Goal: Task Accomplishment & Management: Use online tool/utility

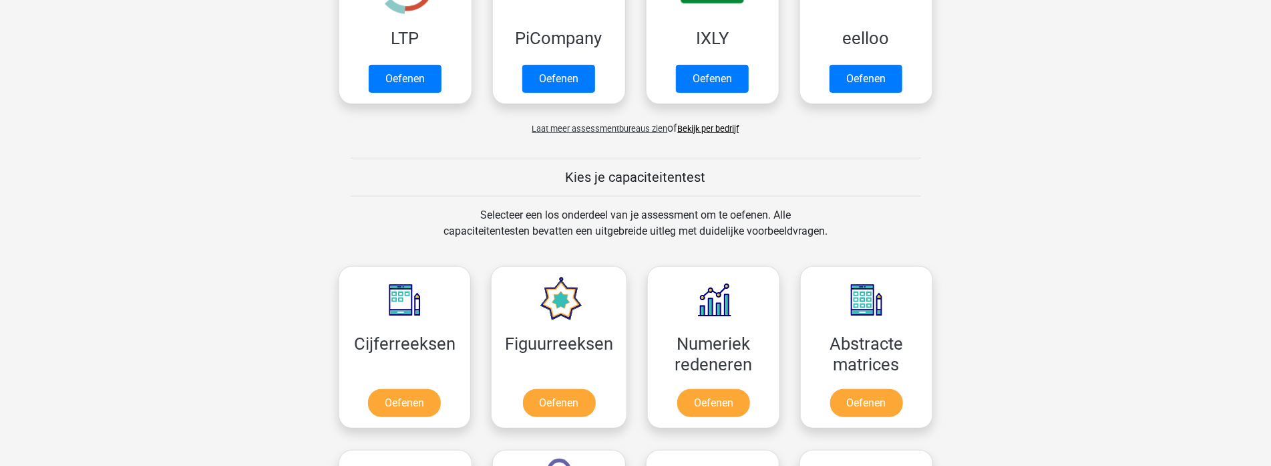
scroll to position [468, 0]
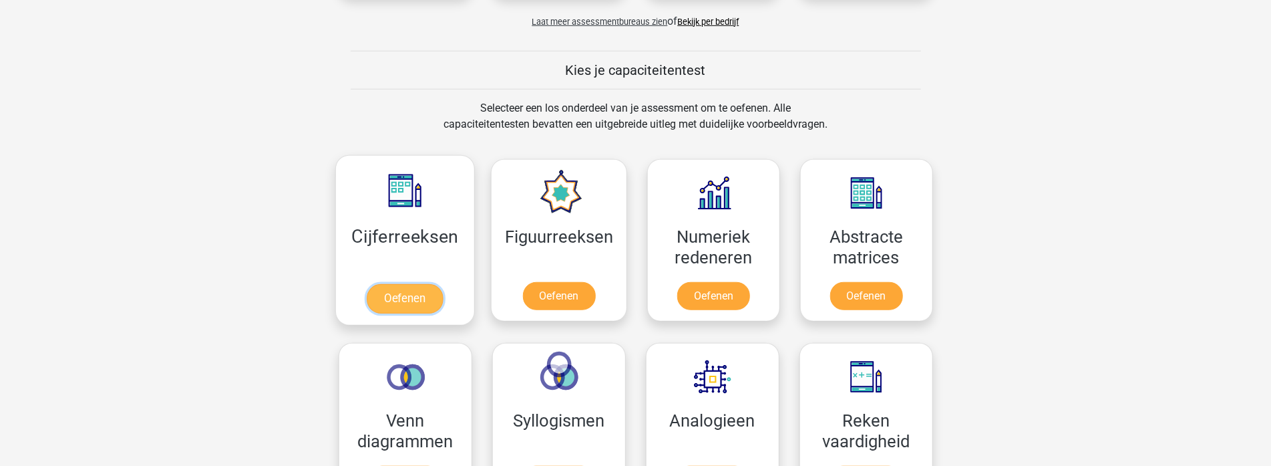
click at [411, 302] on link "Oefenen" at bounding box center [405, 298] width 76 height 29
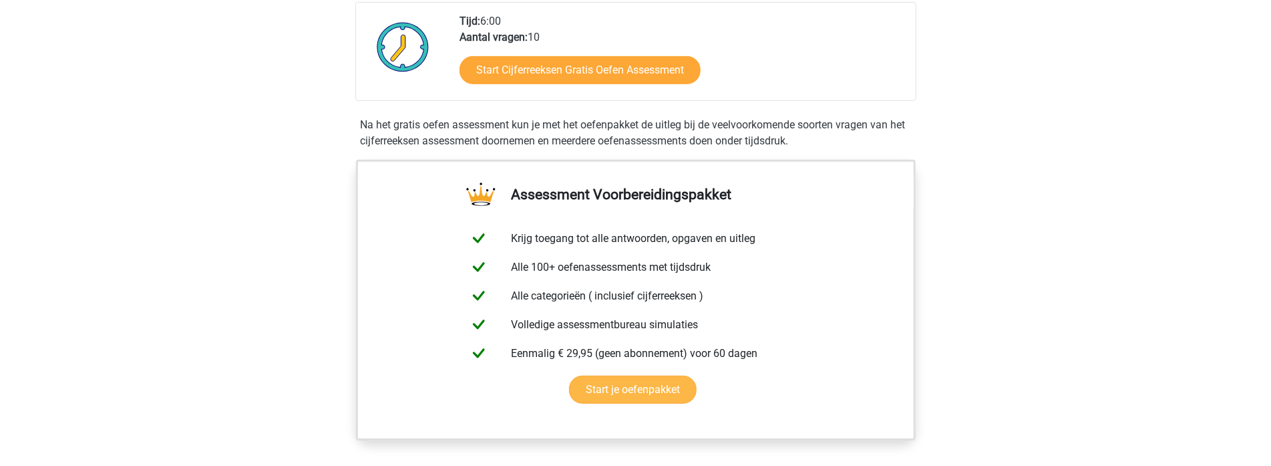
scroll to position [267, 0]
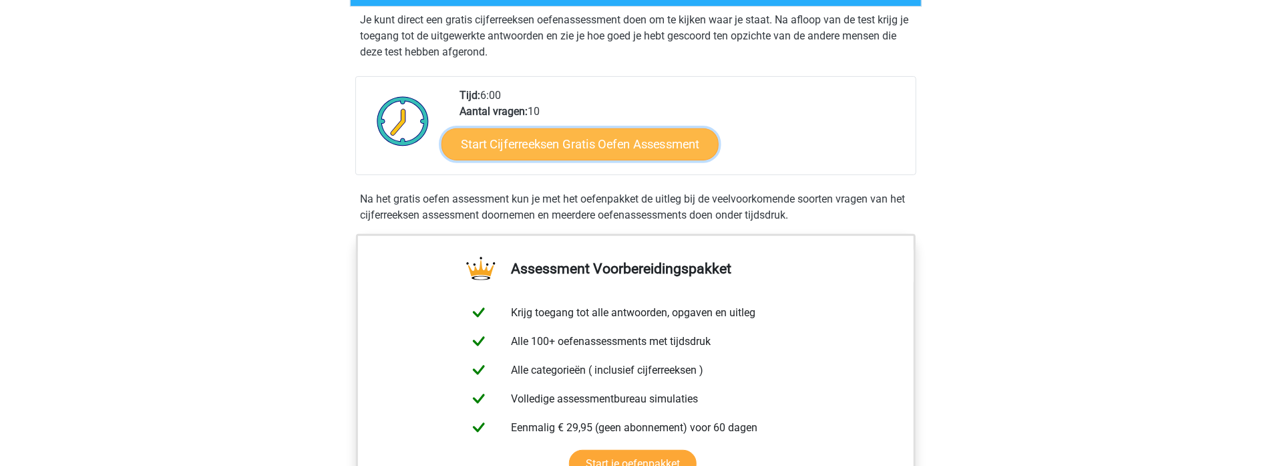
click at [569, 160] on link "Start Cijferreeksen Gratis Oefen Assessment" at bounding box center [580, 144] width 277 height 32
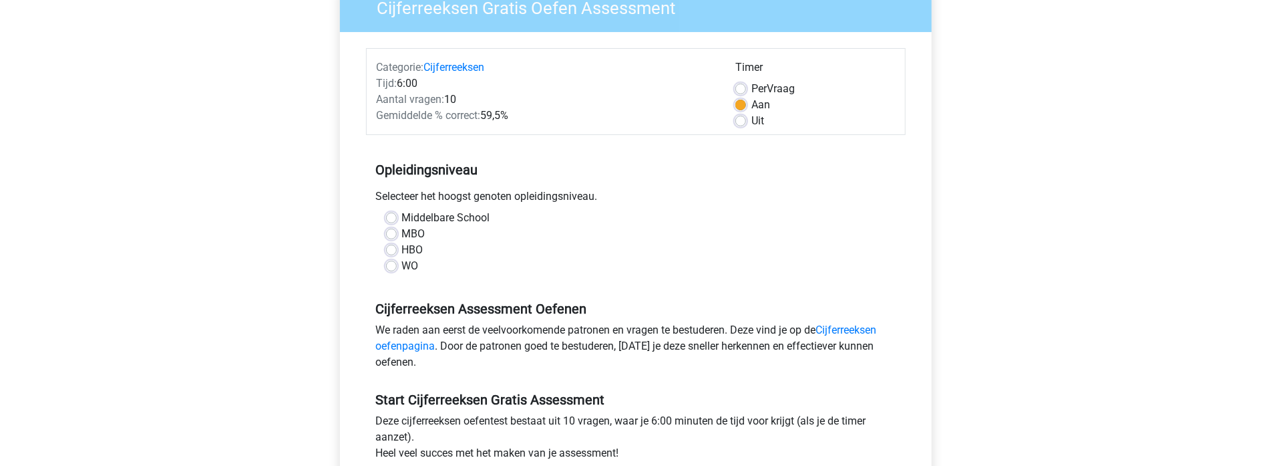
scroll to position [134, 0]
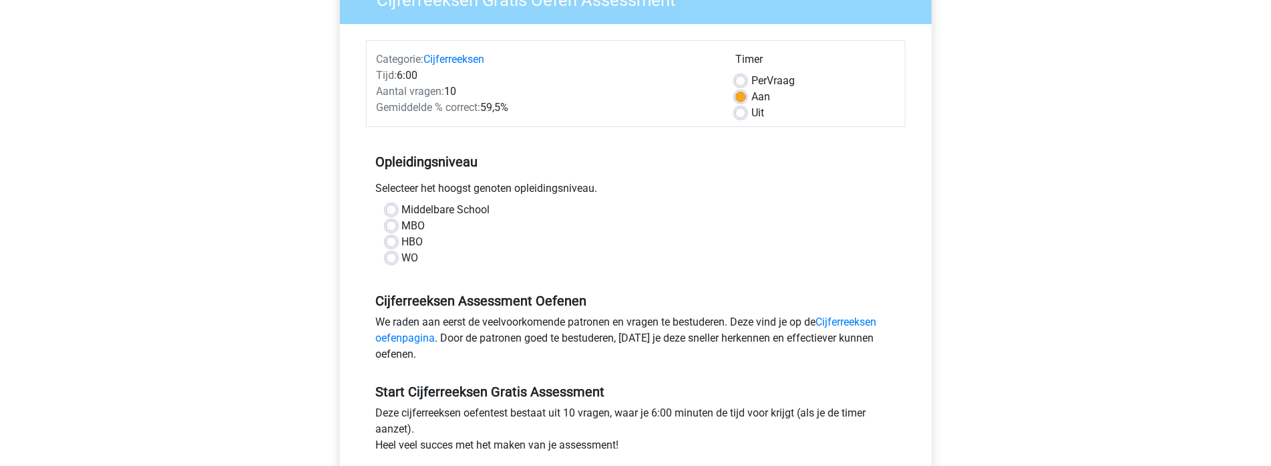
click at [402, 228] on label "MBO" at bounding box center [413, 226] width 23 height 16
click at [389, 228] on input "MBO" at bounding box center [391, 224] width 11 height 13
radio input "true"
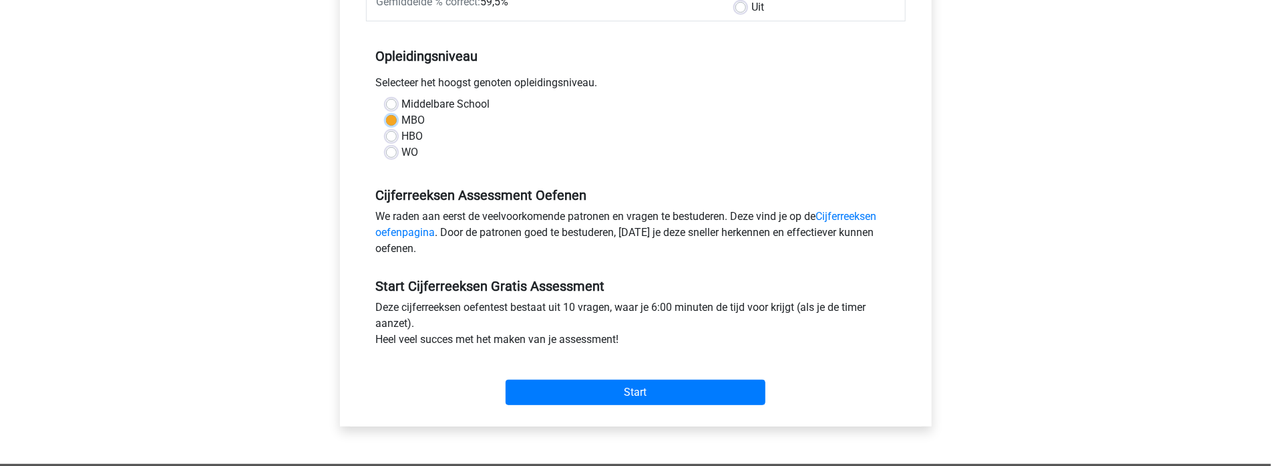
scroll to position [334, 0]
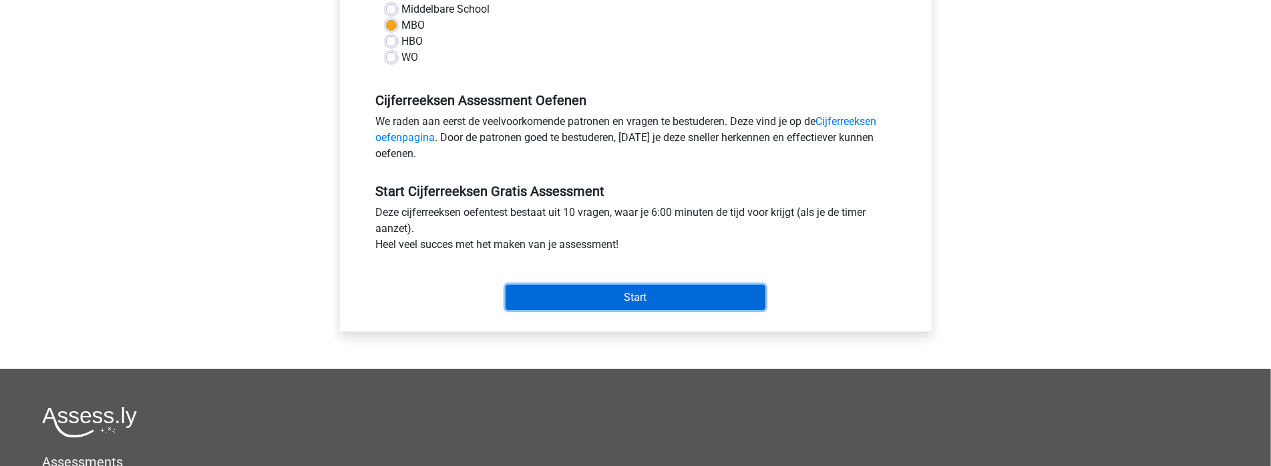
click at [526, 293] on input "Start" at bounding box center [636, 297] width 260 height 25
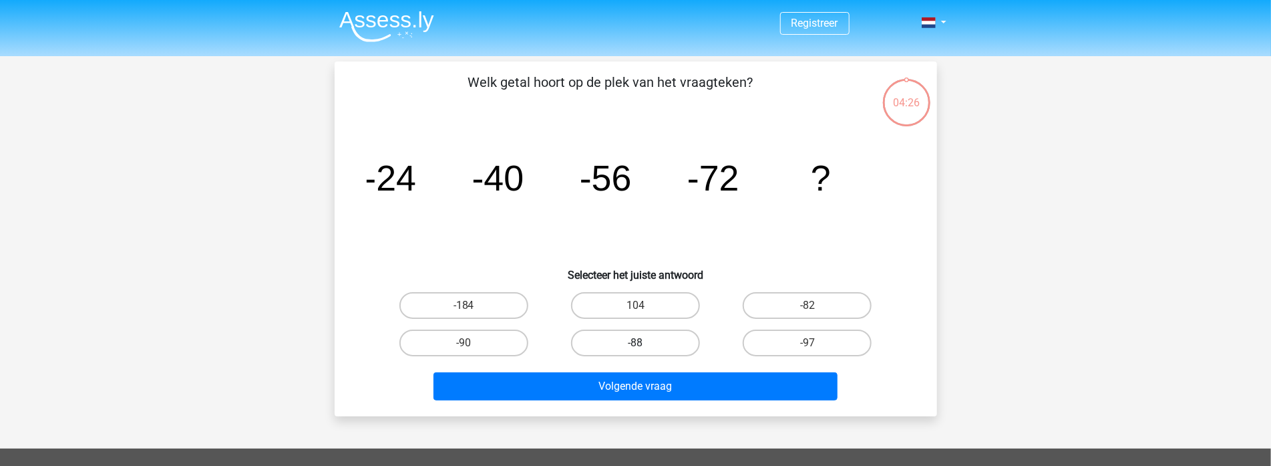
click at [621, 350] on label "-88" at bounding box center [635, 342] width 129 height 27
click at [635, 350] on input "-88" at bounding box center [639, 347] width 9 height 9
radio input "true"
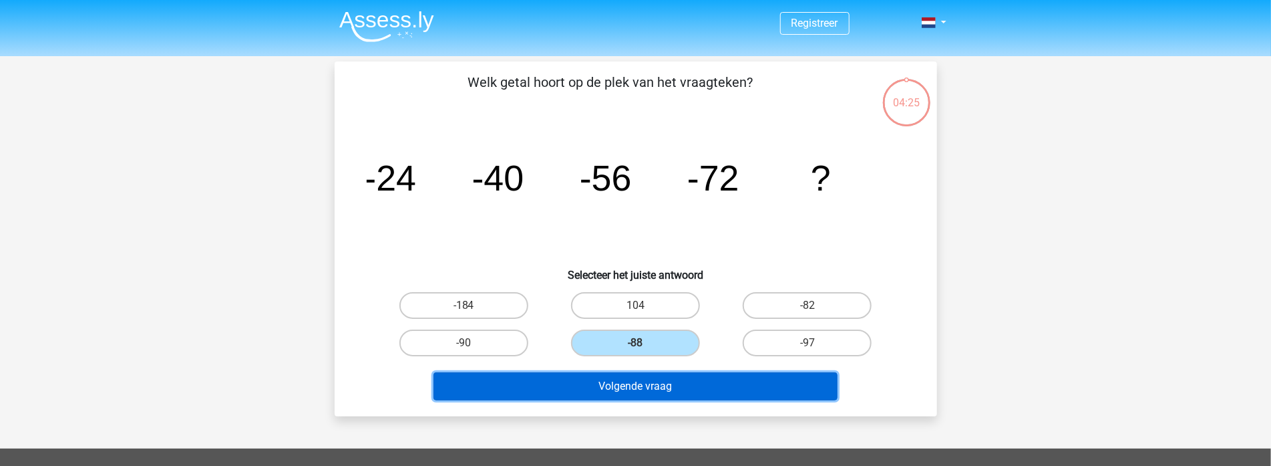
click at [649, 389] on button "Volgende vraag" at bounding box center [636, 386] width 404 height 28
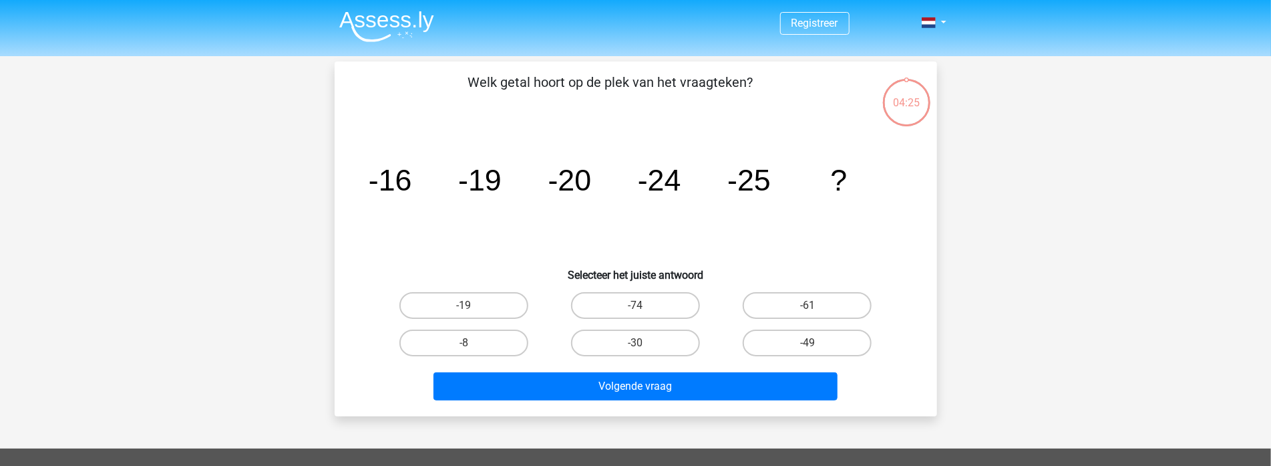
scroll to position [61, 0]
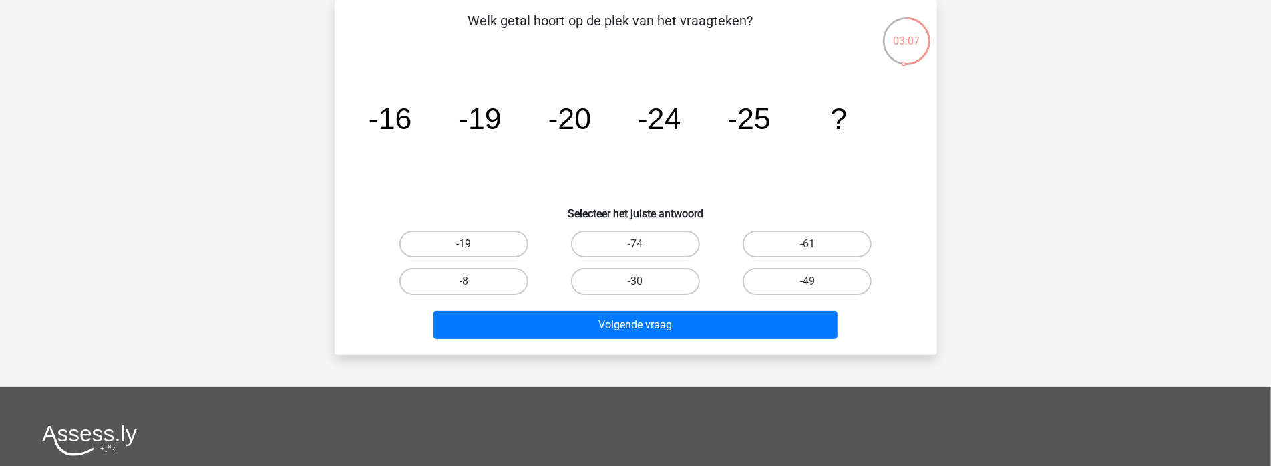
click at [464, 231] on label "-19" at bounding box center [463, 243] width 129 height 27
click at [464, 244] on input "-19" at bounding box center [468, 248] width 9 height 9
radio input "true"
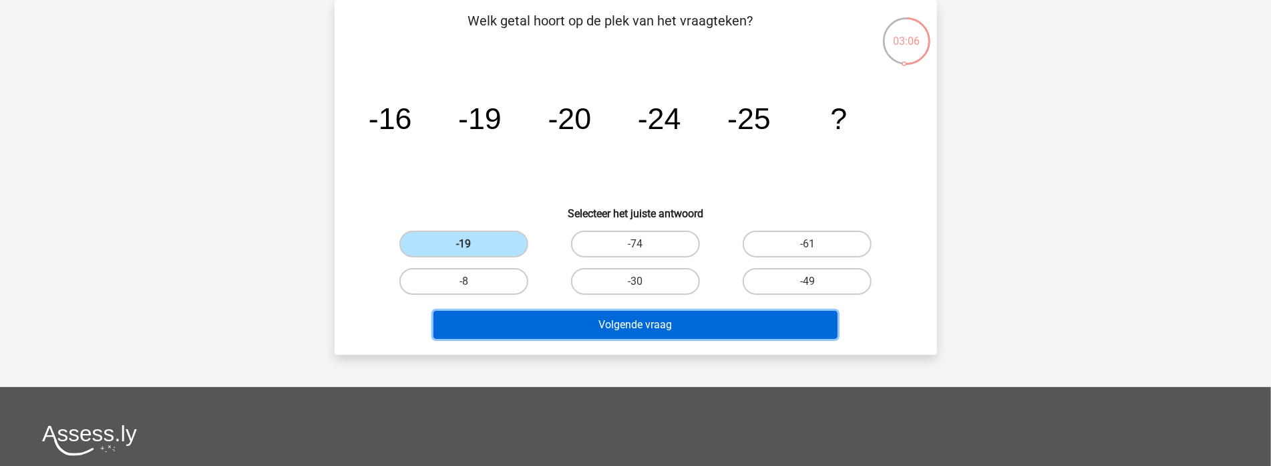
click at [579, 334] on button "Volgende vraag" at bounding box center [636, 325] width 404 height 28
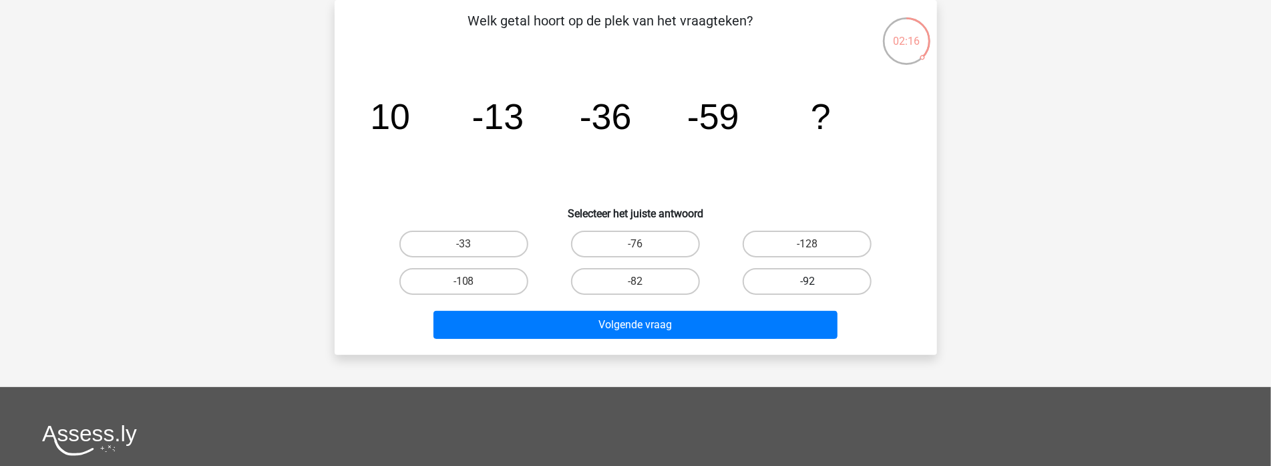
click at [791, 290] on label "-92" at bounding box center [807, 281] width 129 height 27
click at [808, 290] on input "-92" at bounding box center [812, 285] width 9 height 9
radio input "true"
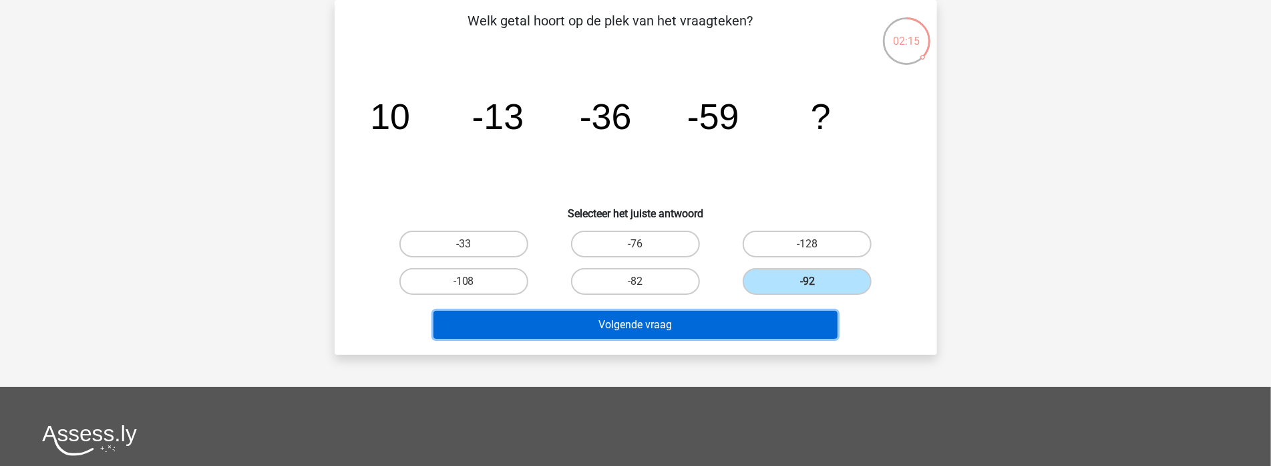
click at [786, 327] on button "Volgende vraag" at bounding box center [636, 325] width 404 height 28
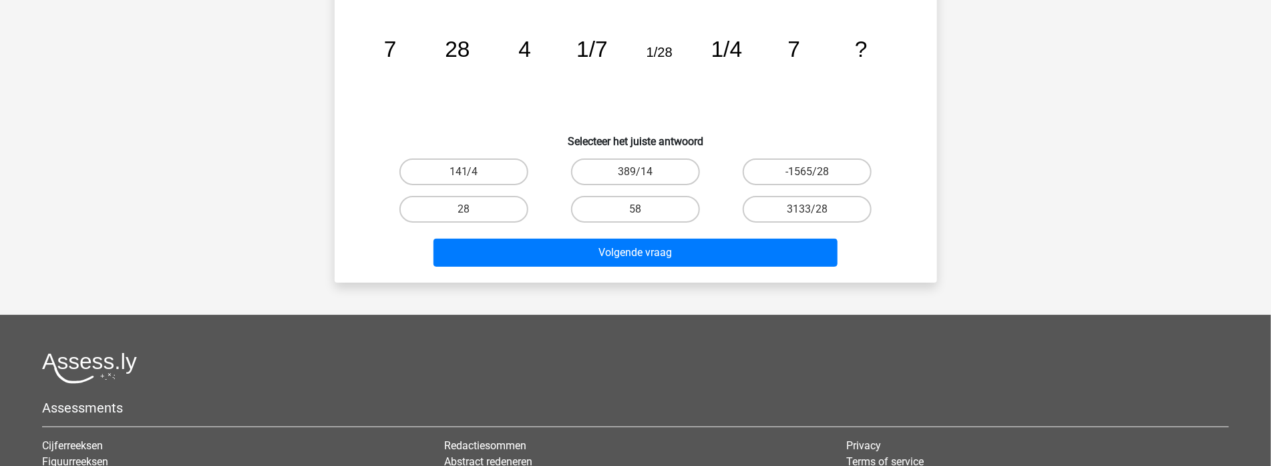
scroll to position [67, 0]
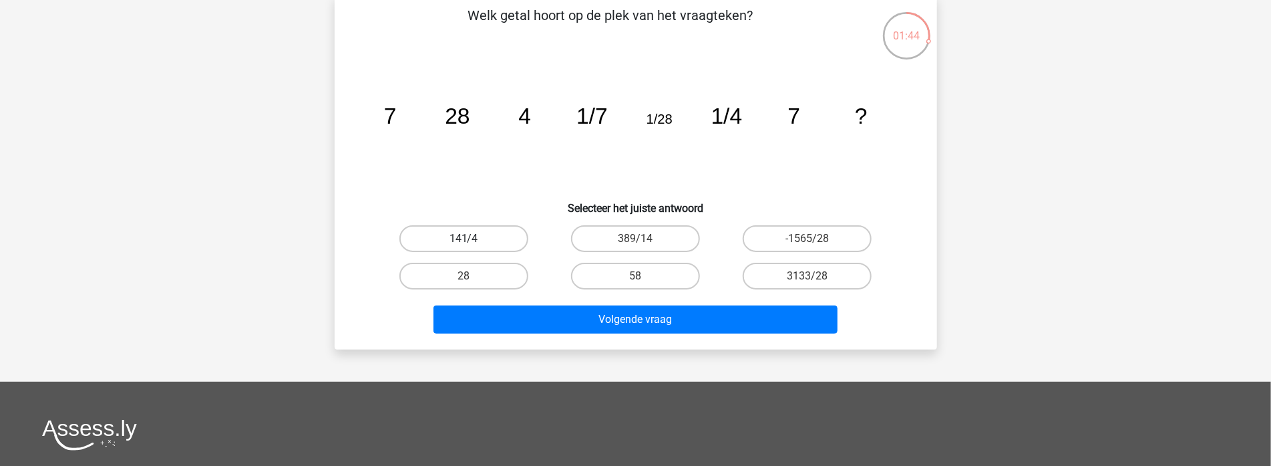
click at [470, 225] on label "141/4" at bounding box center [463, 238] width 129 height 27
click at [470, 238] on input "141/4" at bounding box center [468, 242] width 9 height 9
radio input "true"
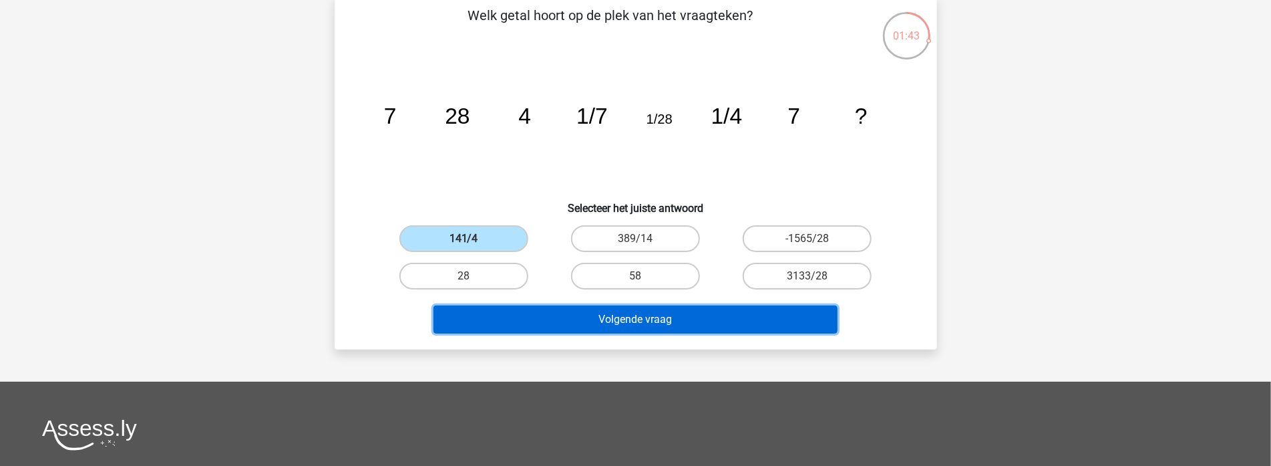
click at [562, 308] on button "Volgende vraag" at bounding box center [636, 319] width 404 height 28
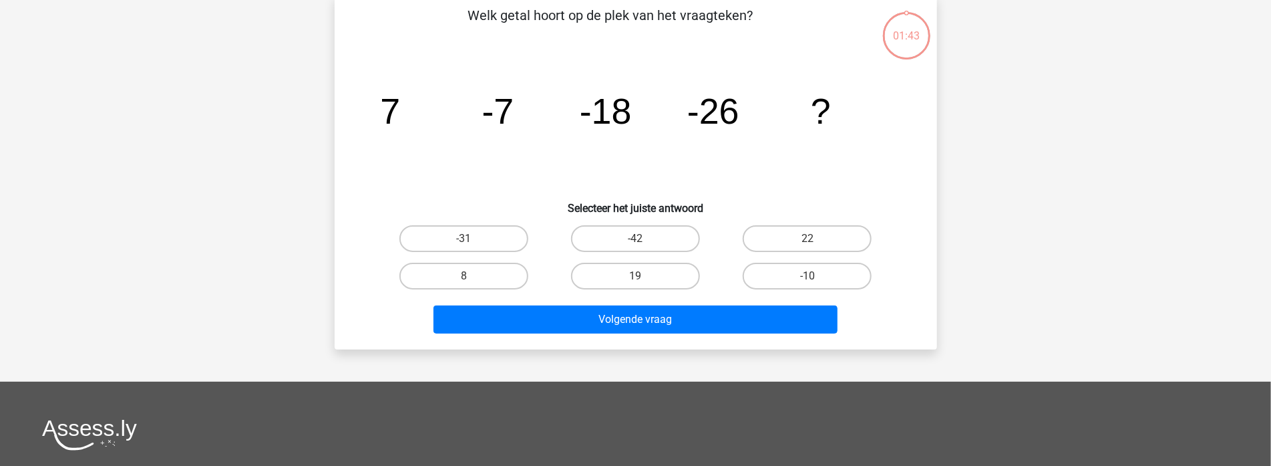
scroll to position [61, 0]
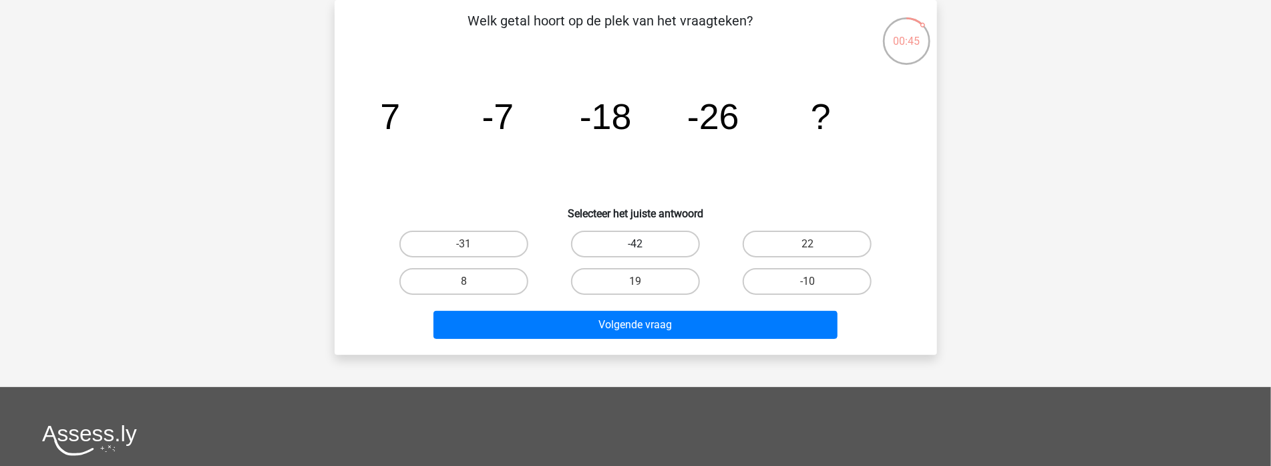
click at [656, 245] on label "-42" at bounding box center [635, 243] width 129 height 27
click at [644, 245] on input "-42" at bounding box center [639, 248] width 9 height 9
radio input "true"
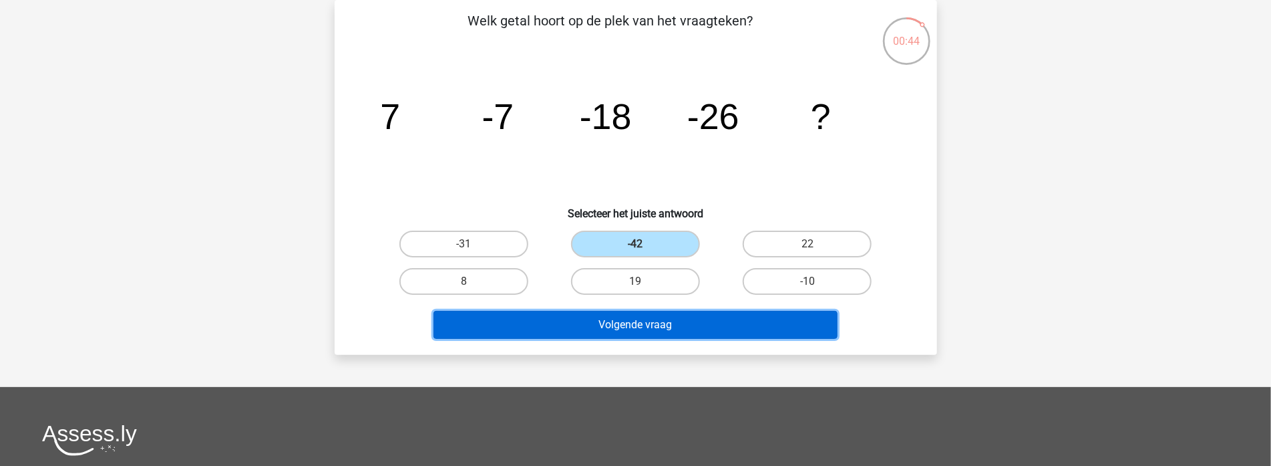
click at [672, 317] on button "Volgende vraag" at bounding box center [636, 325] width 404 height 28
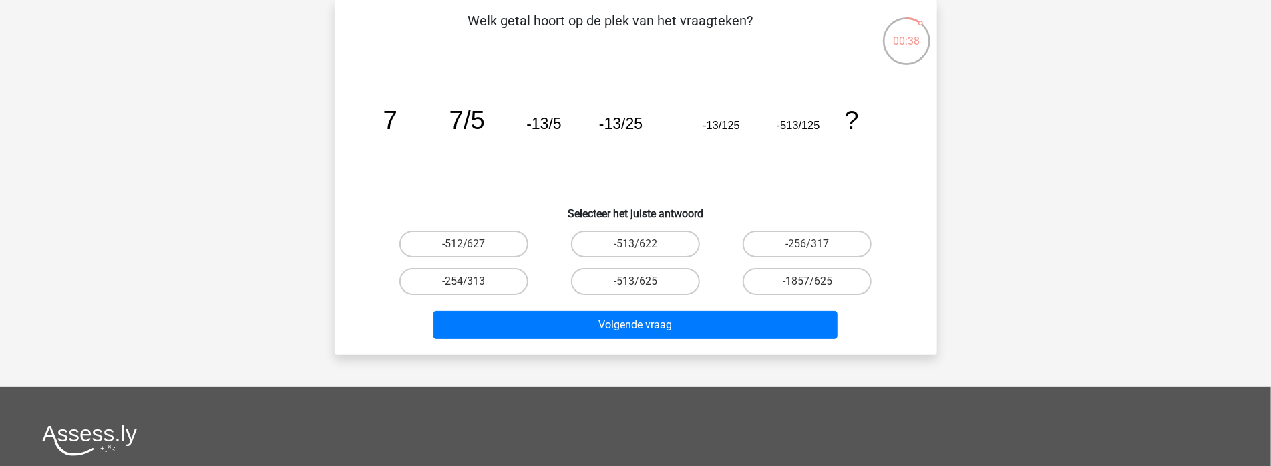
click at [636, 243] on label "-513/622" at bounding box center [635, 243] width 129 height 27
click at [636, 244] on input "-513/622" at bounding box center [639, 248] width 9 height 9
radio input "true"
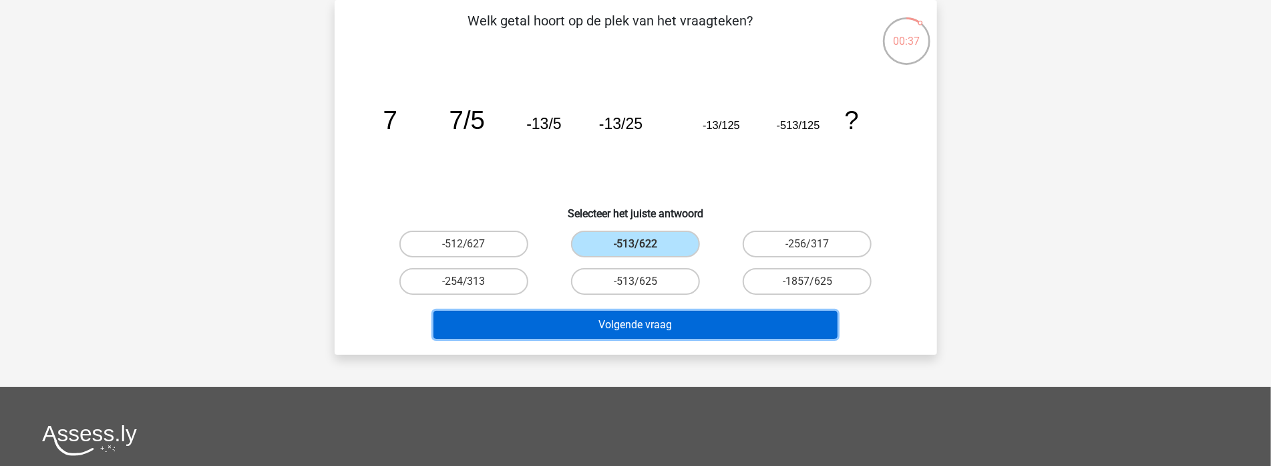
click at [665, 326] on button "Volgende vraag" at bounding box center [636, 325] width 404 height 28
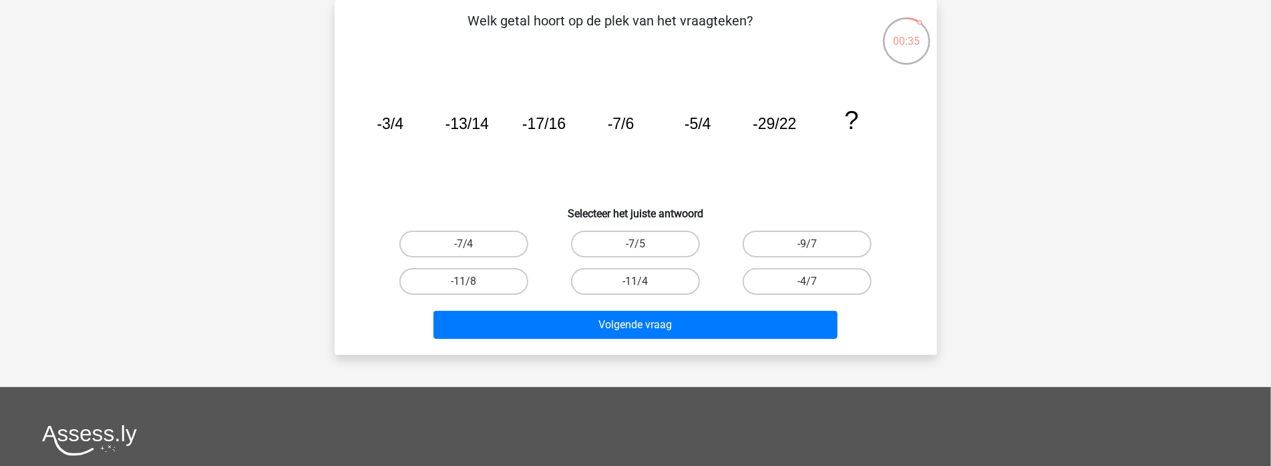
click at [643, 249] on input "-7/5" at bounding box center [639, 248] width 9 height 9
radio input "true"
click at [663, 307] on div "Volgende vraag" at bounding box center [636, 322] width 560 height 44
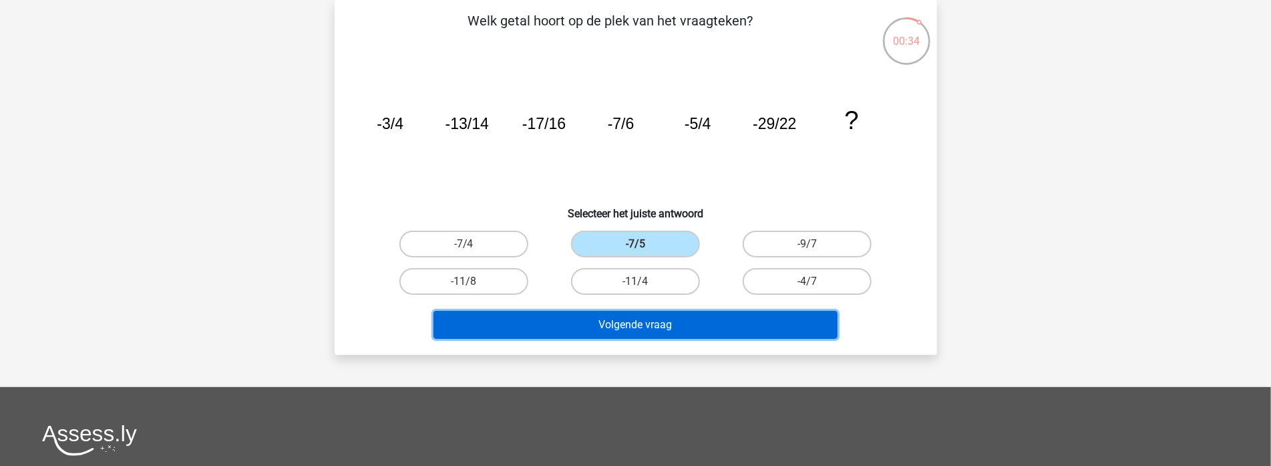
click at [659, 322] on button "Volgende vraag" at bounding box center [636, 325] width 404 height 28
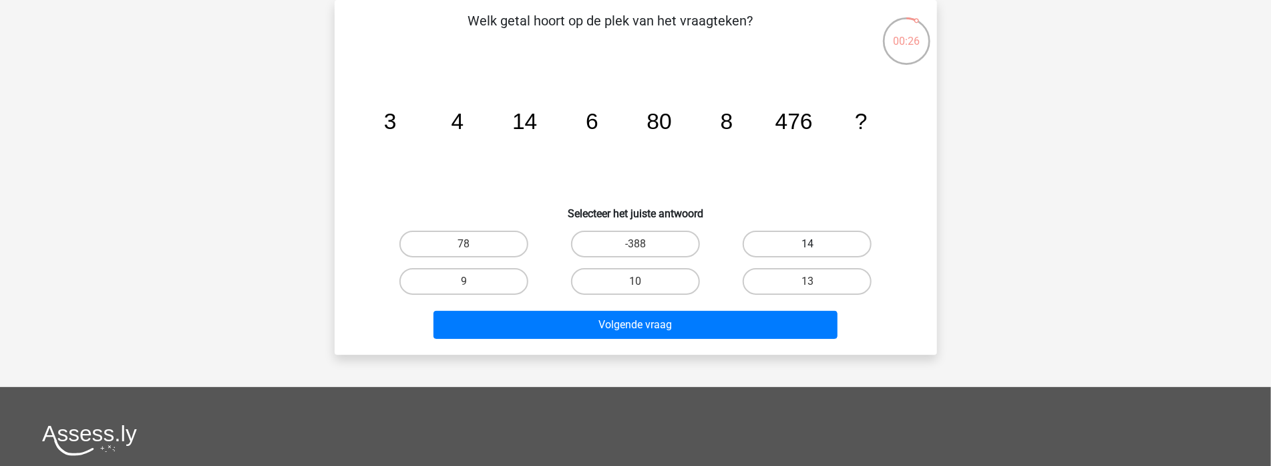
click at [817, 249] on label "14" at bounding box center [807, 243] width 129 height 27
click at [816, 249] on input "14" at bounding box center [812, 248] width 9 height 9
radio input "true"
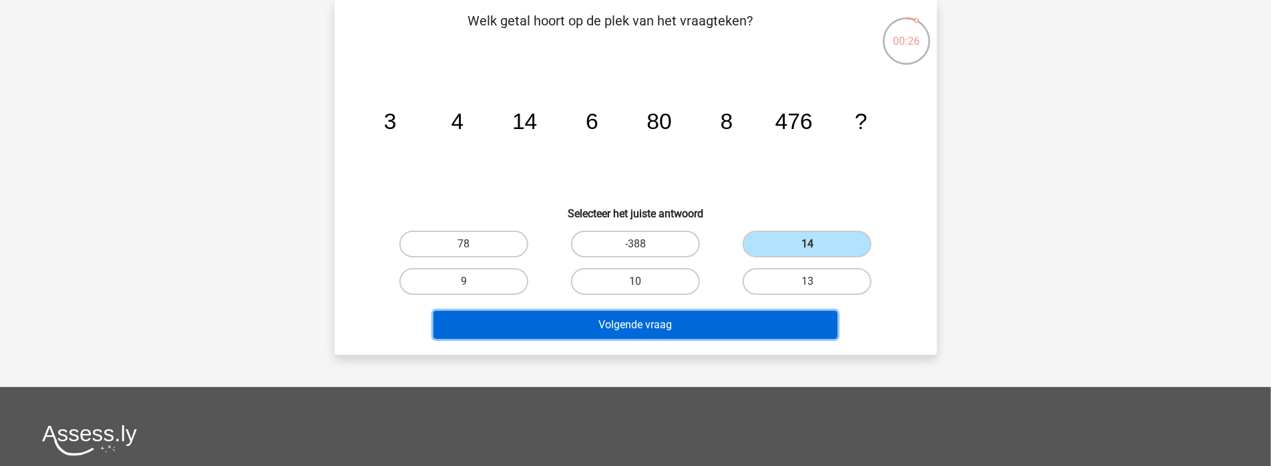
click at [767, 325] on button "Volgende vraag" at bounding box center [636, 325] width 404 height 28
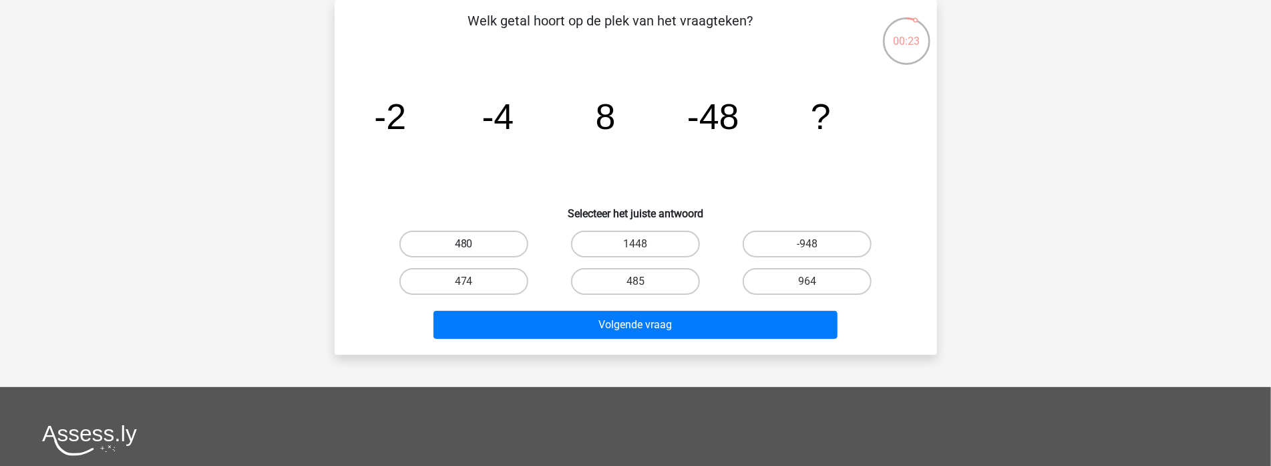
click at [468, 244] on input "480" at bounding box center [468, 248] width 9 height 9
radio input "true"
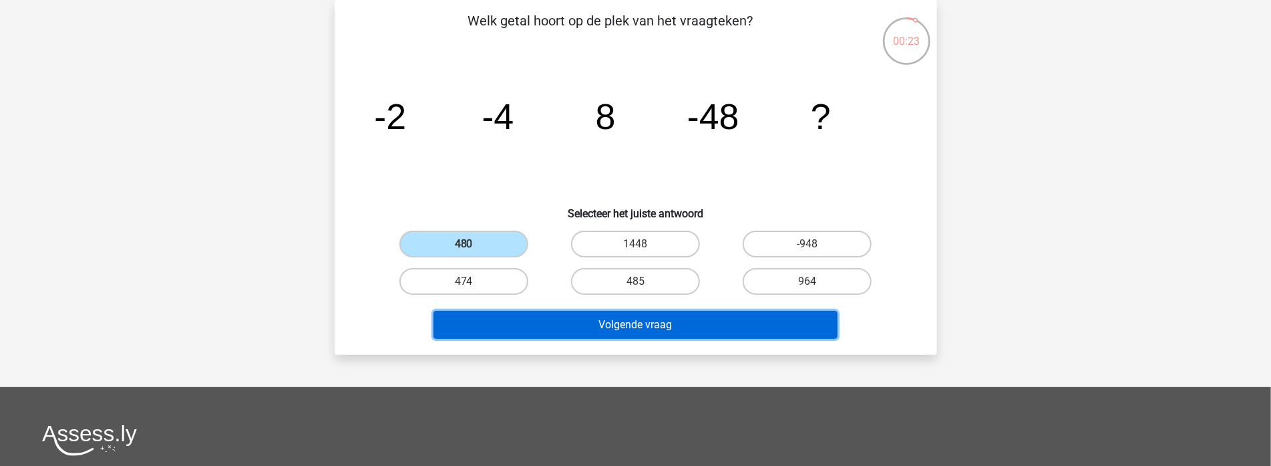
click at [540, 317] on button "Volgende vraag" at bounding box center [636, 325] width 404 height 28
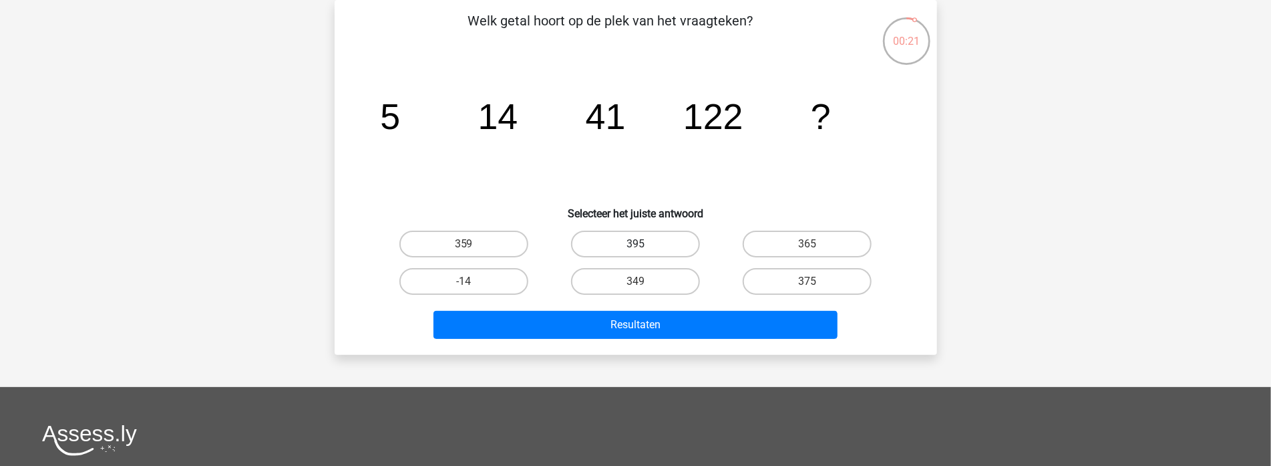
click at [592, 246] on label "395" at bounding box center [635, 243] width 129 height 27
click at [635, 246] on input "395" at bounding box center [639, 248] width 9 height 9
radio input "true"
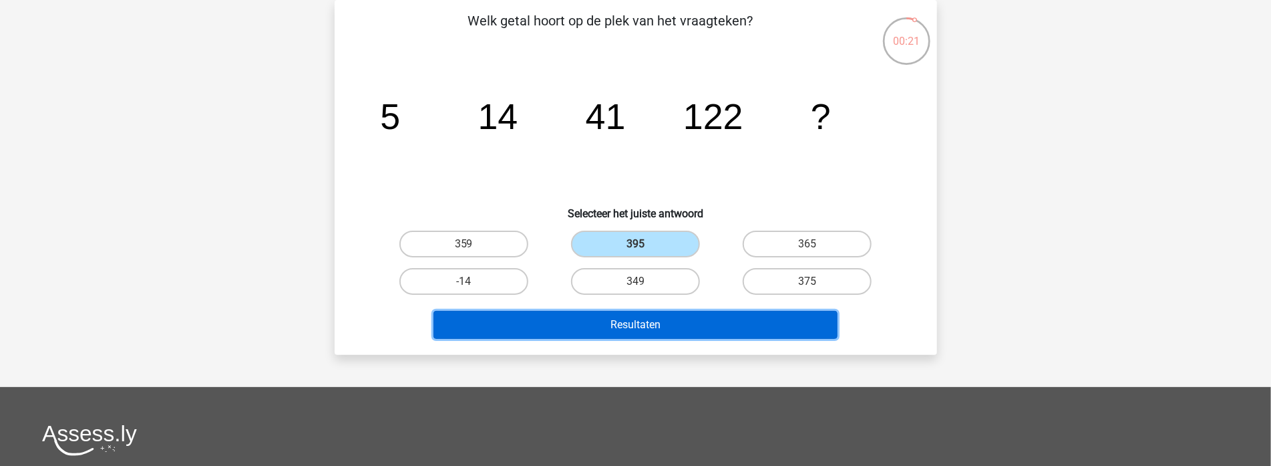
click at [601, 316] on button "Resultaten" at bounding box center [636, 325] width 404 height 28
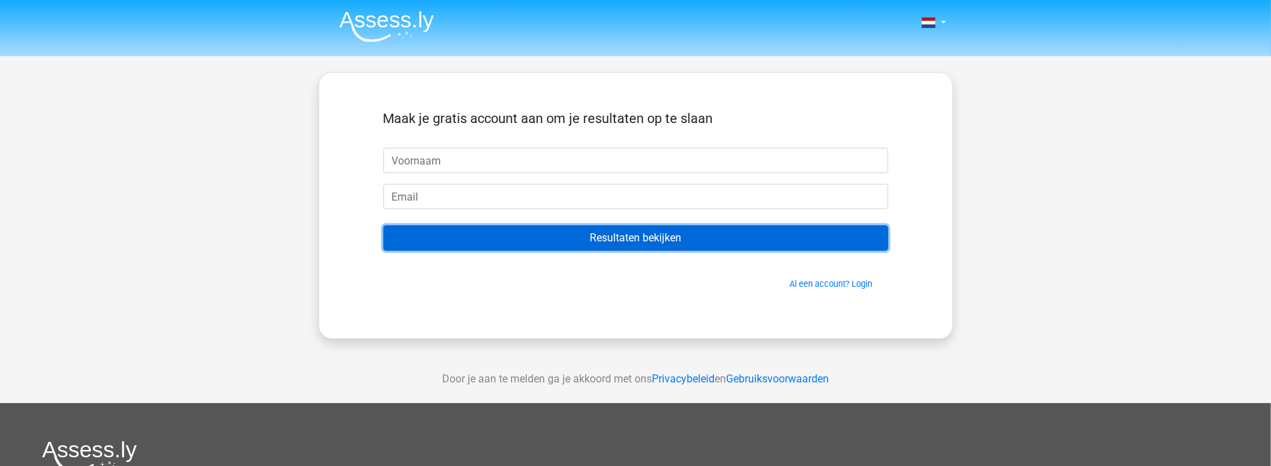
click at [642, 245] on input "Resultaten bekijken" at bounding box center [635, 237] width 505 height 25
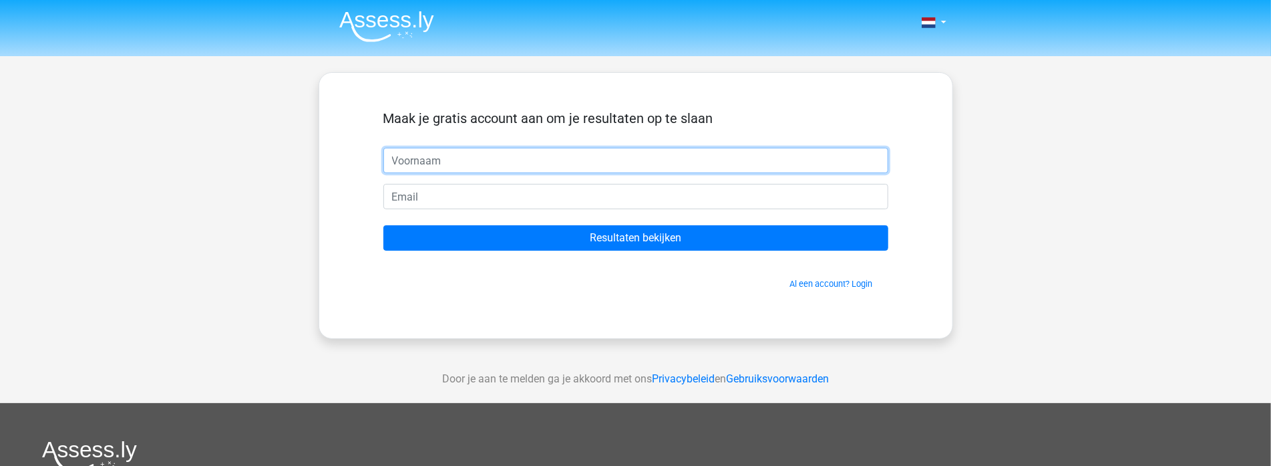
click at [503, 160] on input "text" at bounding box center [635, 160] width 505 height 25
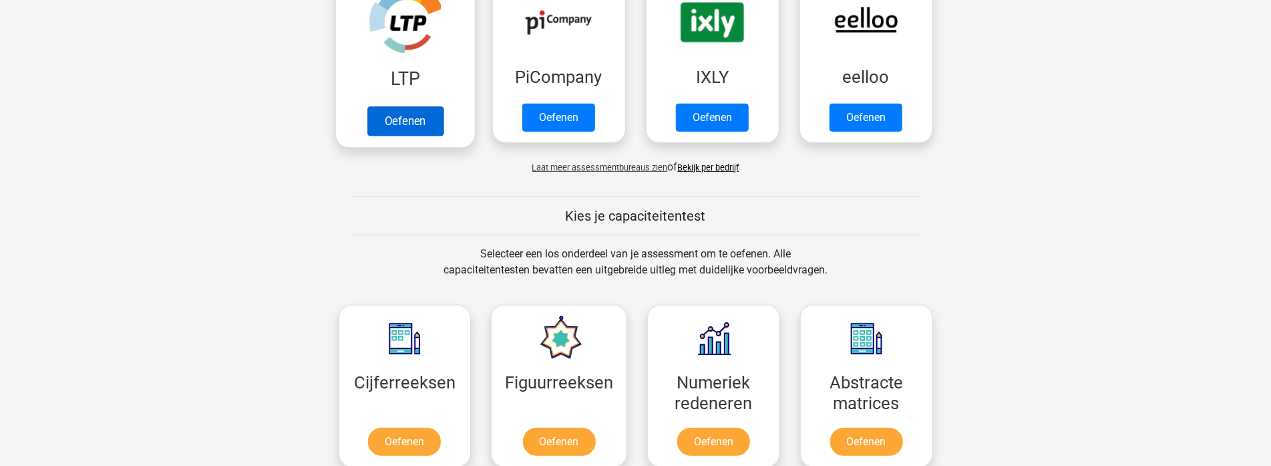
scroll to position [468, 0]
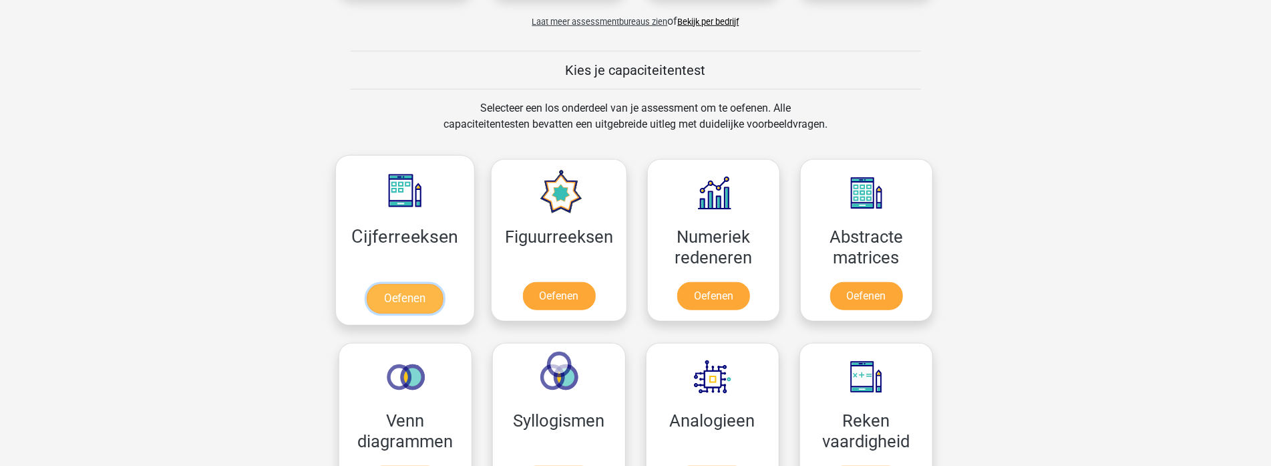
click at [394, 284] on link "Oefenen" at bounding box center [405, 298] width 76 height 29
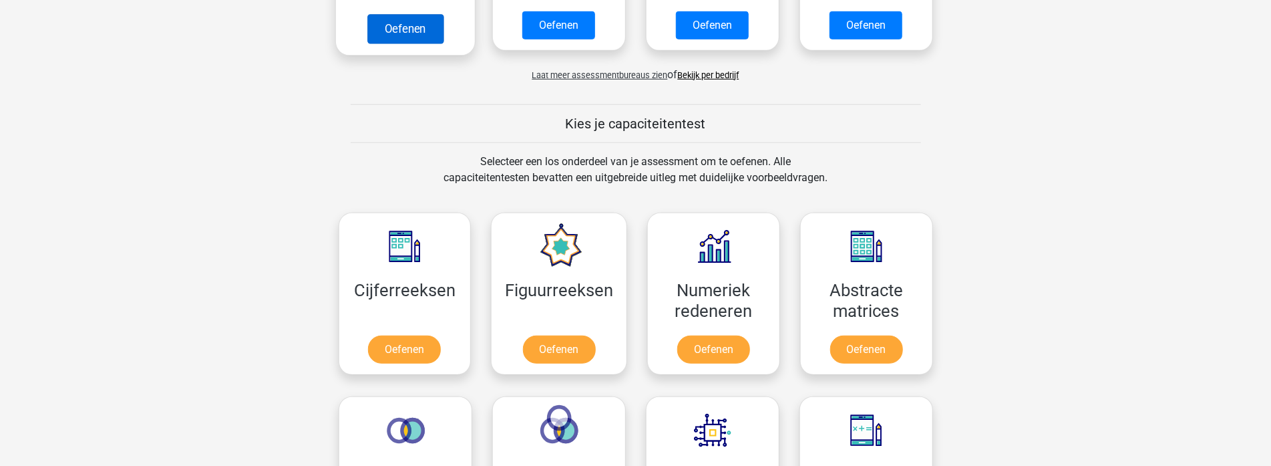
scroll to position [534, 0]
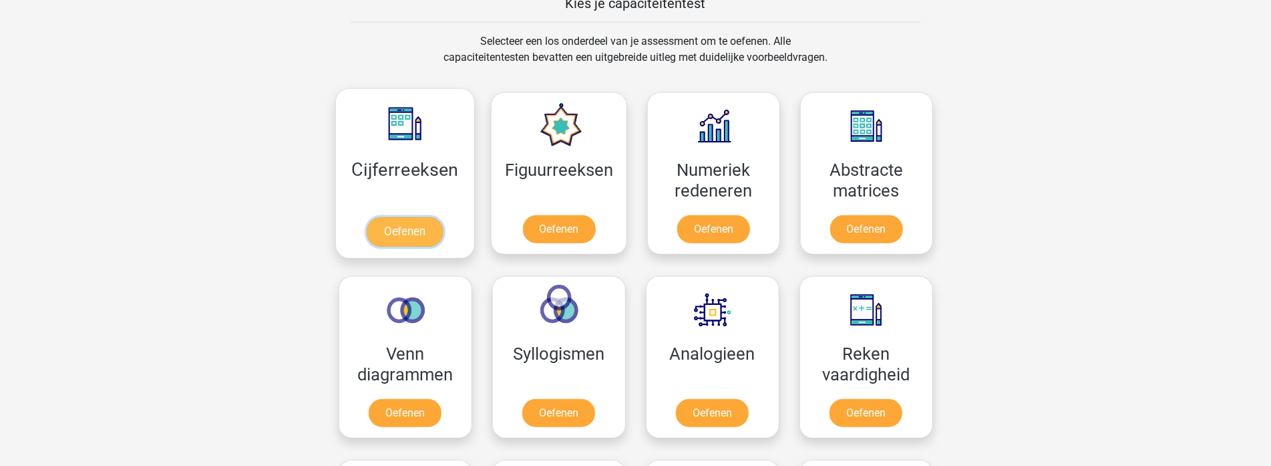
click at [420, 217] on link "Oefenen" at bounding box center [405, 231] width 76 height 29
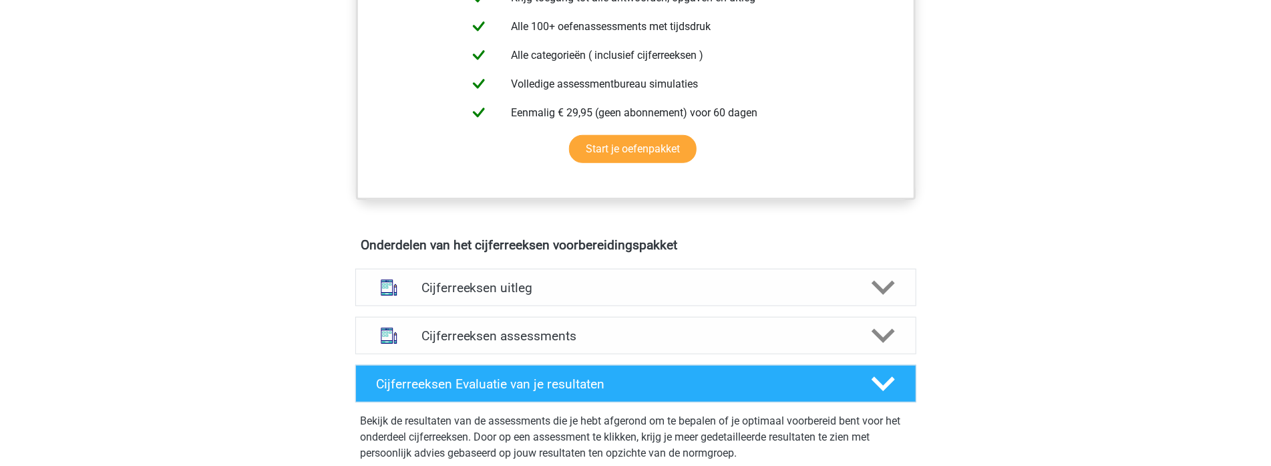
scroll to position [601, 0]
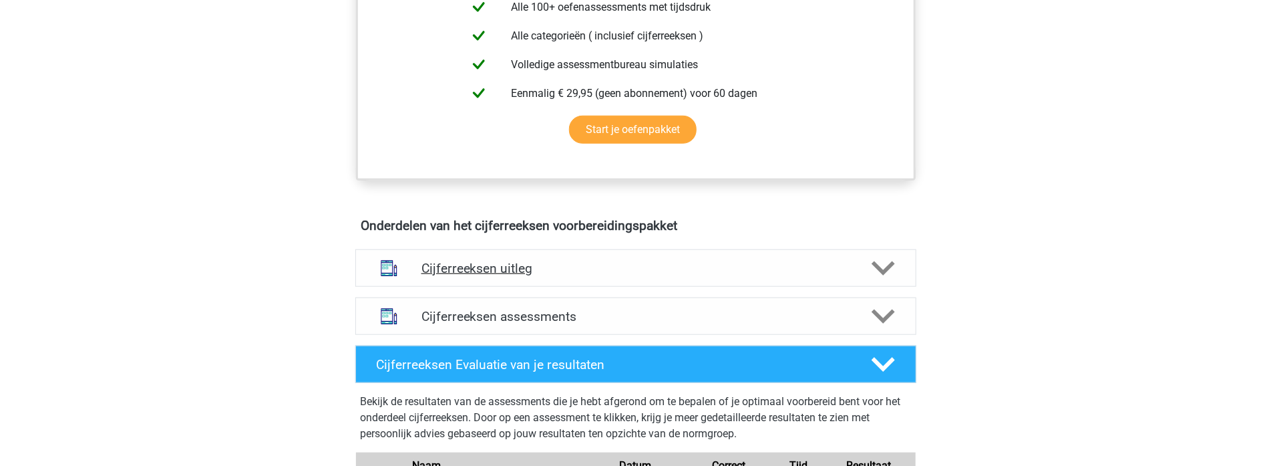
click at [873, 280] on icon at bounding box center [883, 268] width 23 height 23
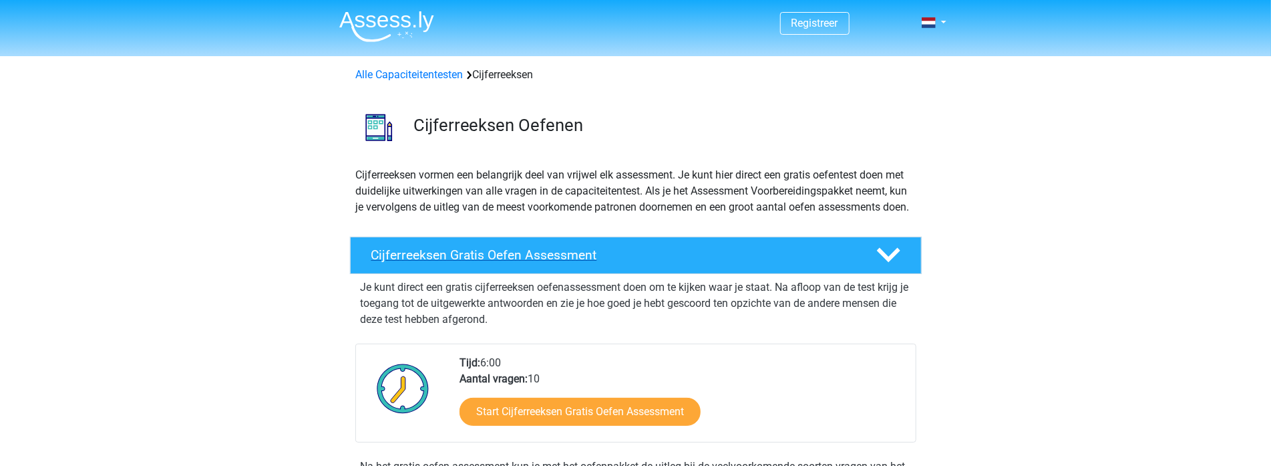
click at [757, 263] on h4 "Cijferreeksen Gratis Oefen Assessment" at bounding box center [613, 254] width 484 height 15
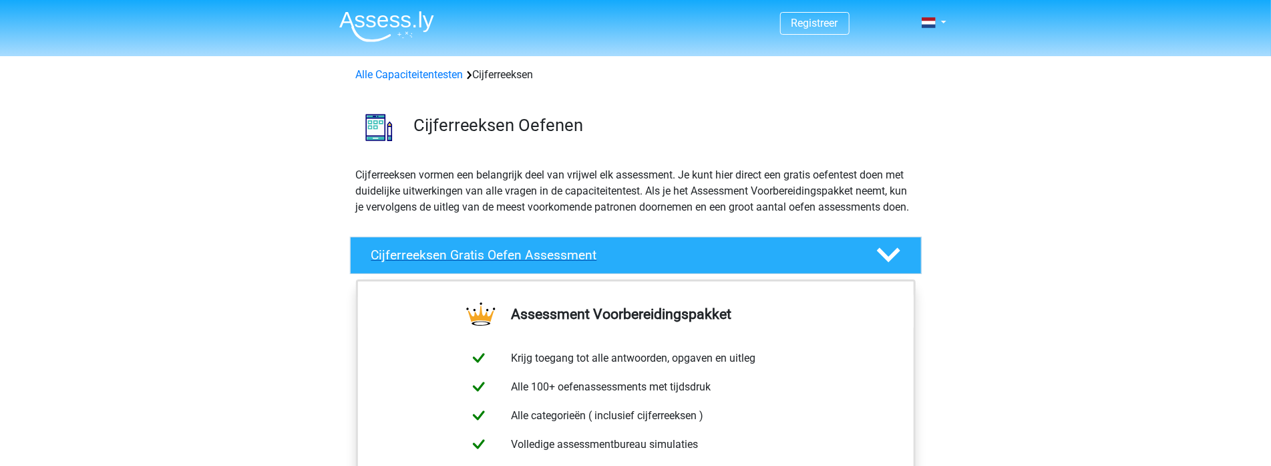
click at [757, 263] on h4 "Cijferreeksen Gratis Oefen Assessment" at bounding box center [613, 254] width 484 height 15
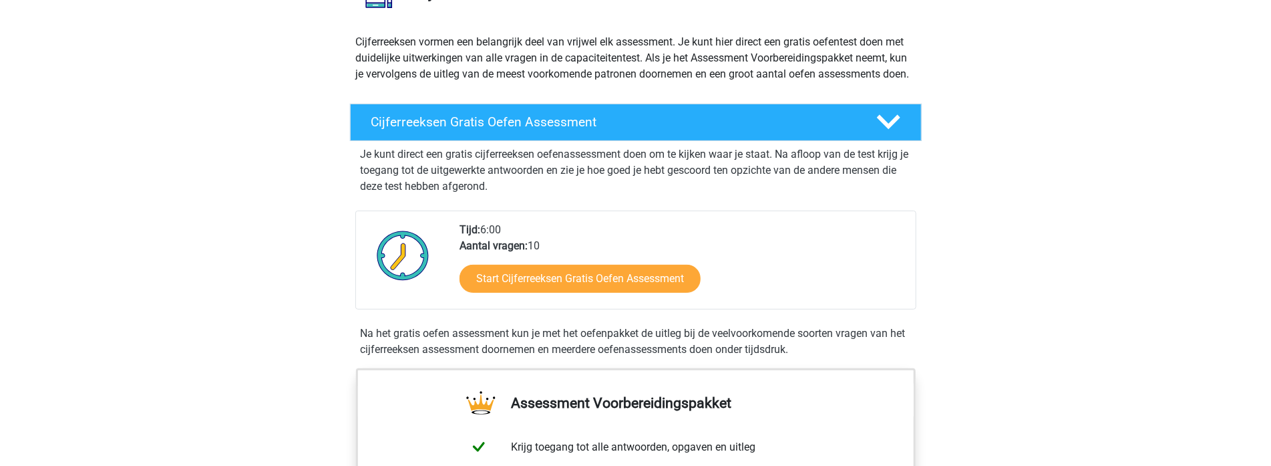
scroll to position [134, 0]
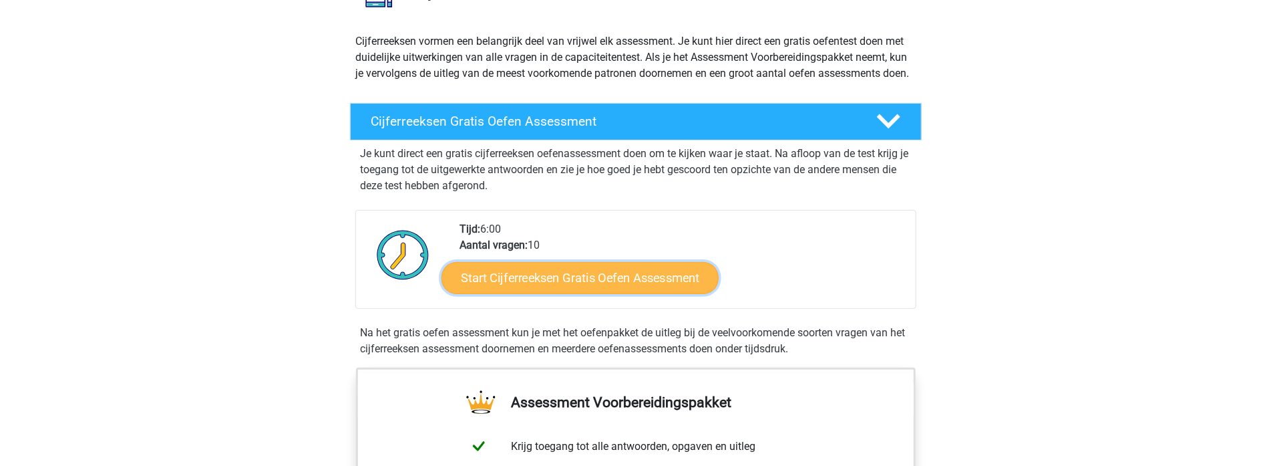
click at [554, 291] on link "Start Cijferreeksen Gratis Oefen Assessment" at bounding box center [580, 277] width 277 height 32
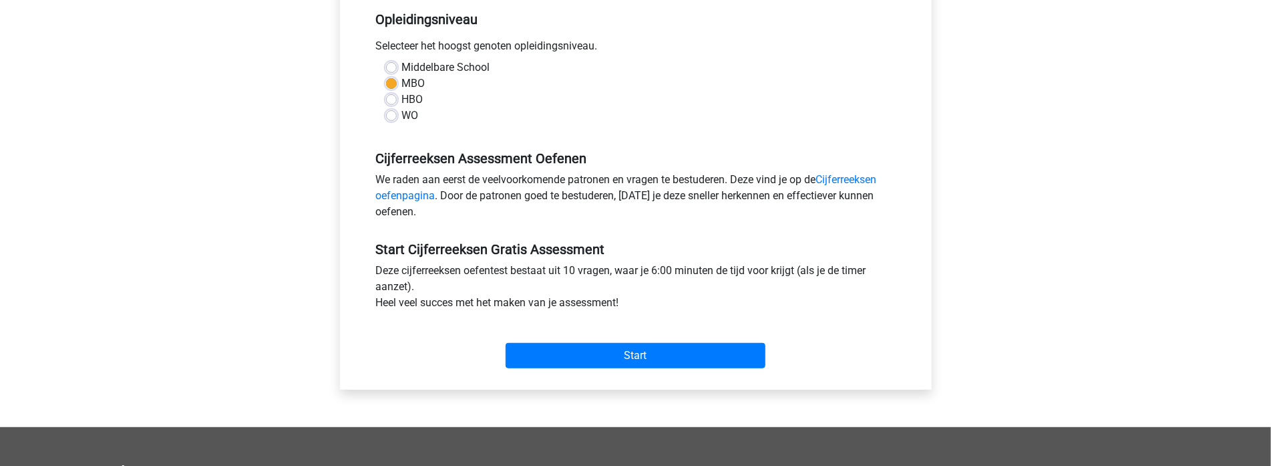
scroll to position [401, 0]
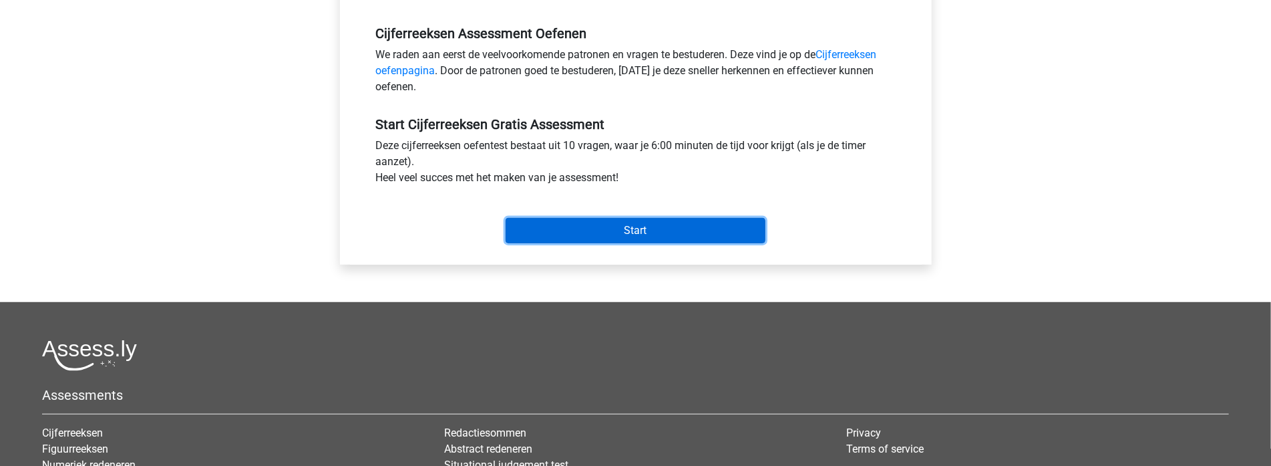
click at [641, 232] on input "Start" at bounding box center [636, 230] width 260 height 25
click at [625, 234] on input "Start" at bounding box center [636, 230] width 260 height 25
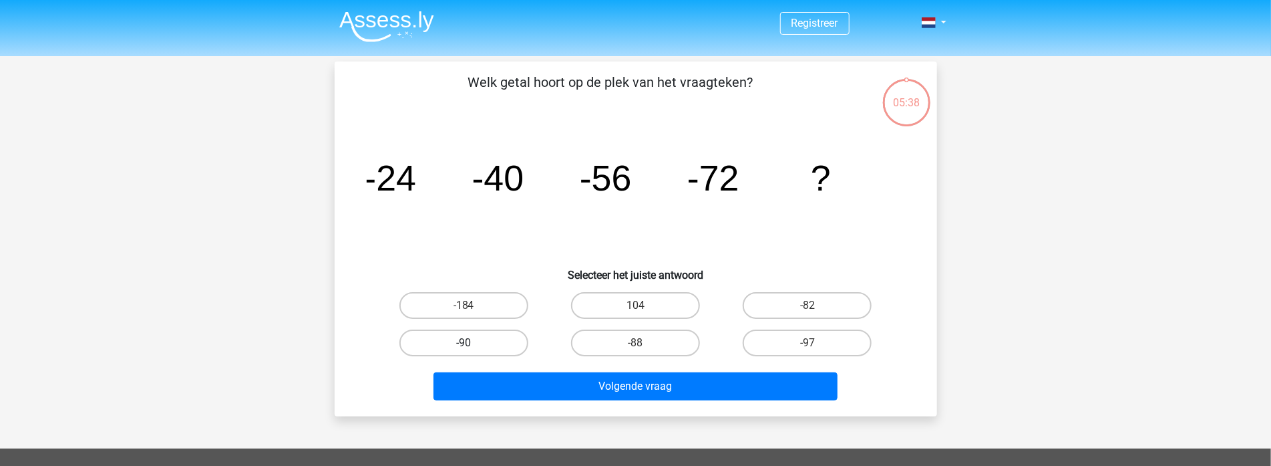
click at [494, 343] on label "-90" at bounding box center [463, 342] width 129 height 27
click at [472, 343] on input "-90" at bounding box center [468, 347] width 9 height 9
radio input "true"
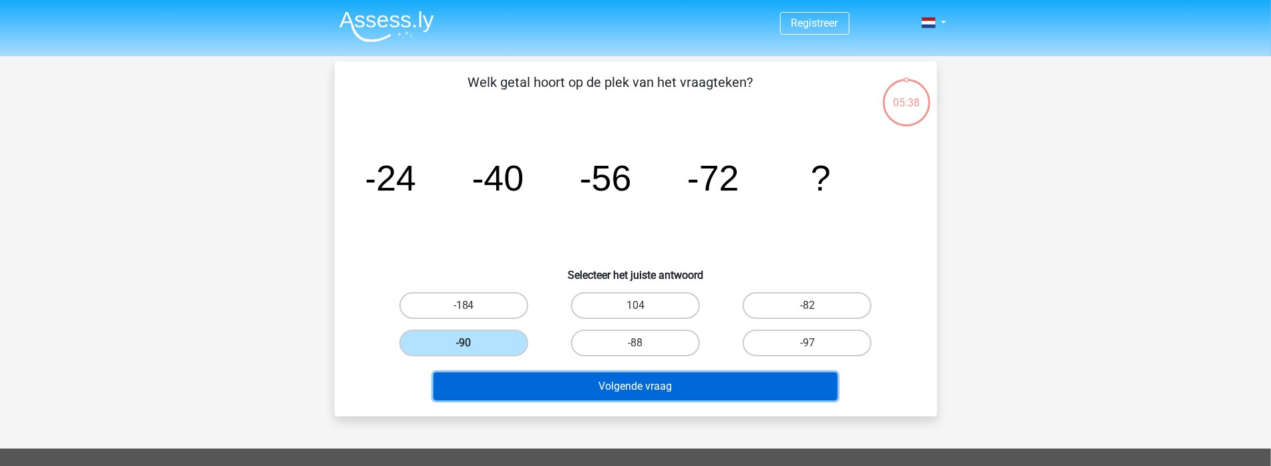
click at [538, 389] on button "Volgende vraag" at bounding box center [636, 386] width 404 height 28
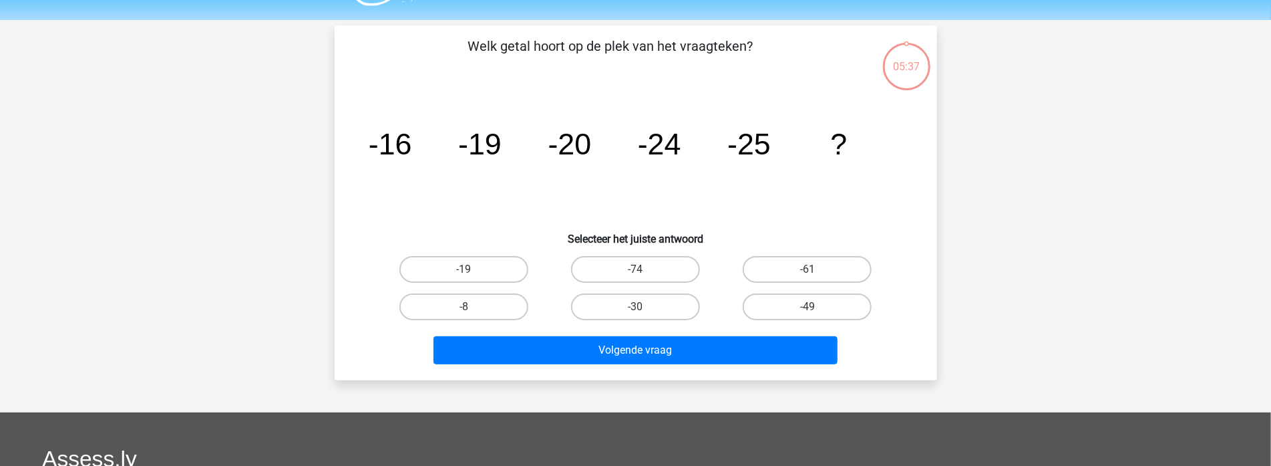
scroll to position [61, 0]
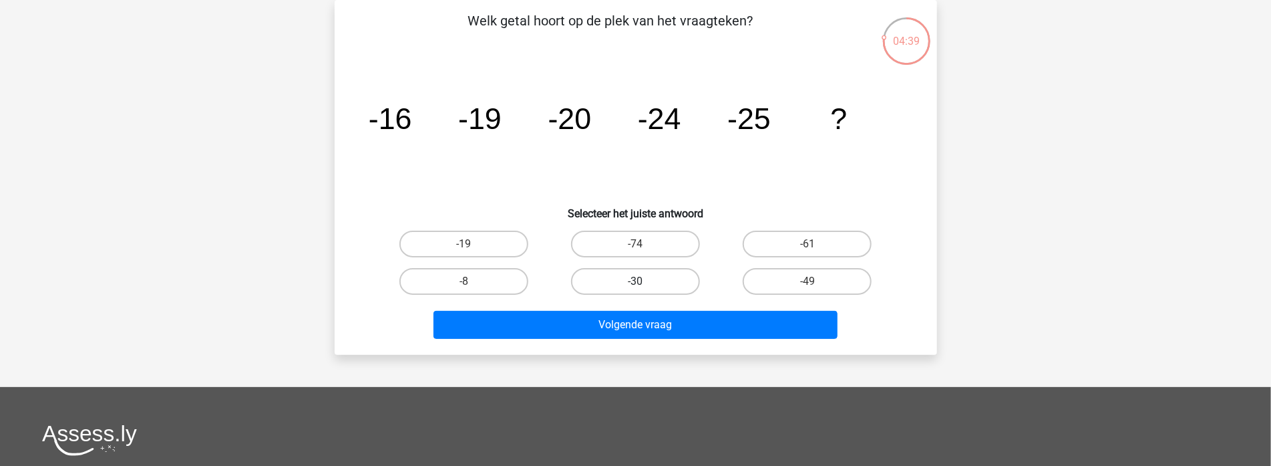
click at [625, 275] on label "-30" at bounding box center [635, 281] width 129 height 27
click at [635, 281] on input "-30" at bounding box center [639, 285] width 9 height 9
radio input "true"
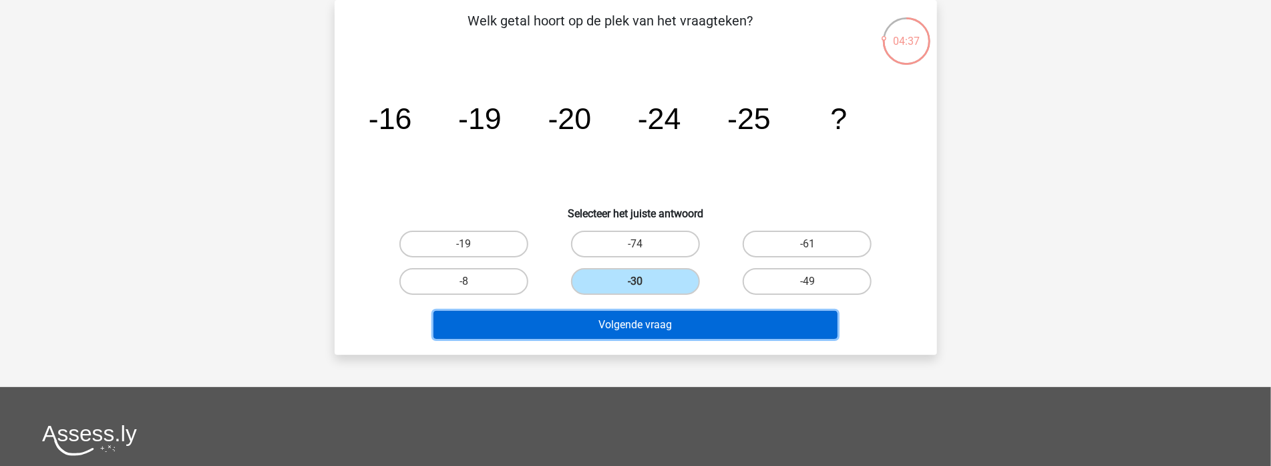
click at [647, 329] on button "Volgende vraag" at bounding box center [636, 325] width 404 height 28
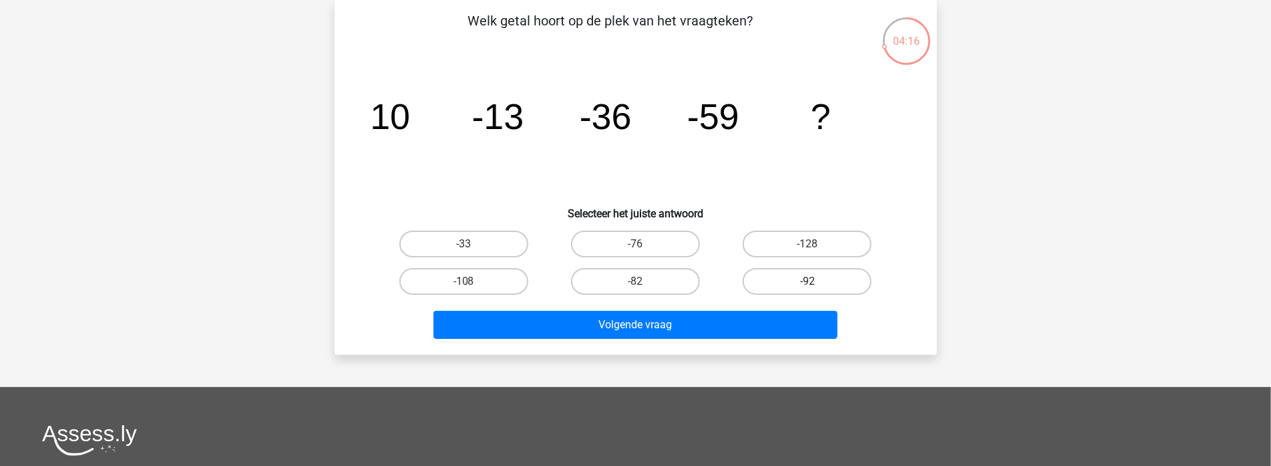
click at [805, 275] on label "-92" at bounding box center [807, 281] width 129 height 27
click at [808, 281] on input "-92" at bounding box center [812, 285] width 9 height 9
radio input "true"
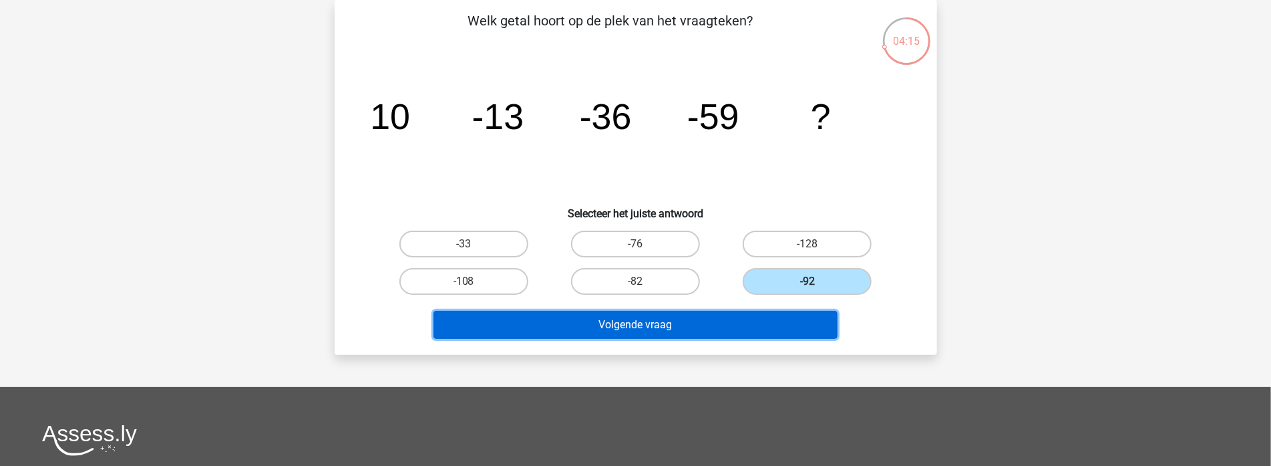
click at [781, 330] on button "Volgende vraag" at bounding box center [636, 325] width 404 height 28
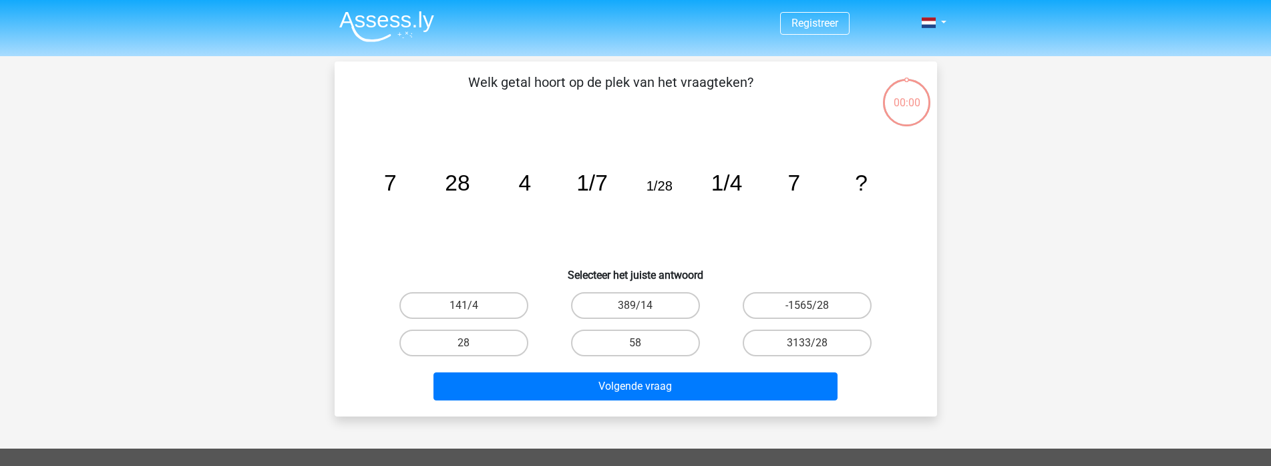
scroll to position [61, 0]
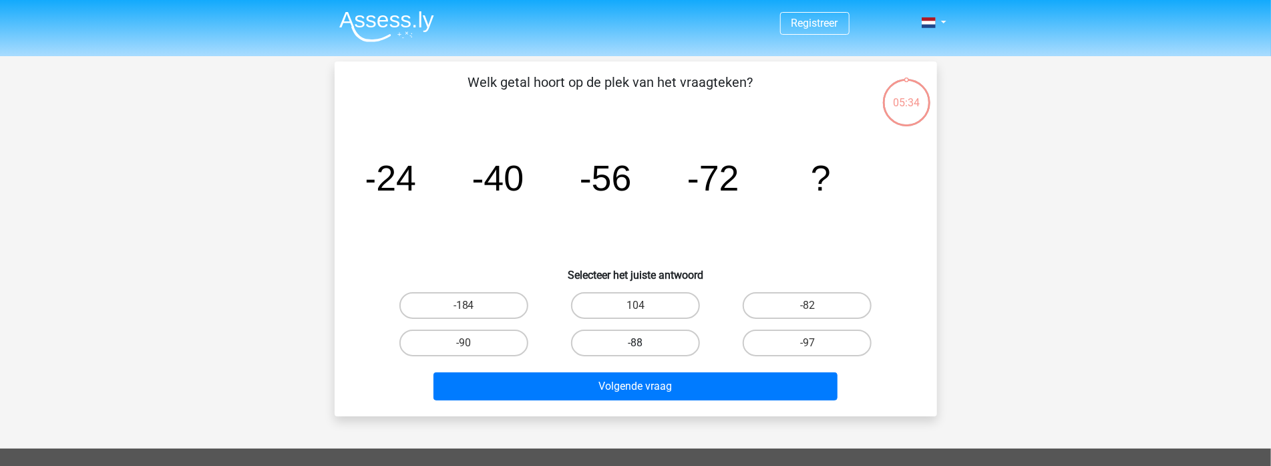
click at [667, 337] on label "-88" at bounding box center [635, 342] width 129 height 27
click at [644, 343] on input "-88" at bounding box center [639, 347] width 9 height 9
radio input "true"
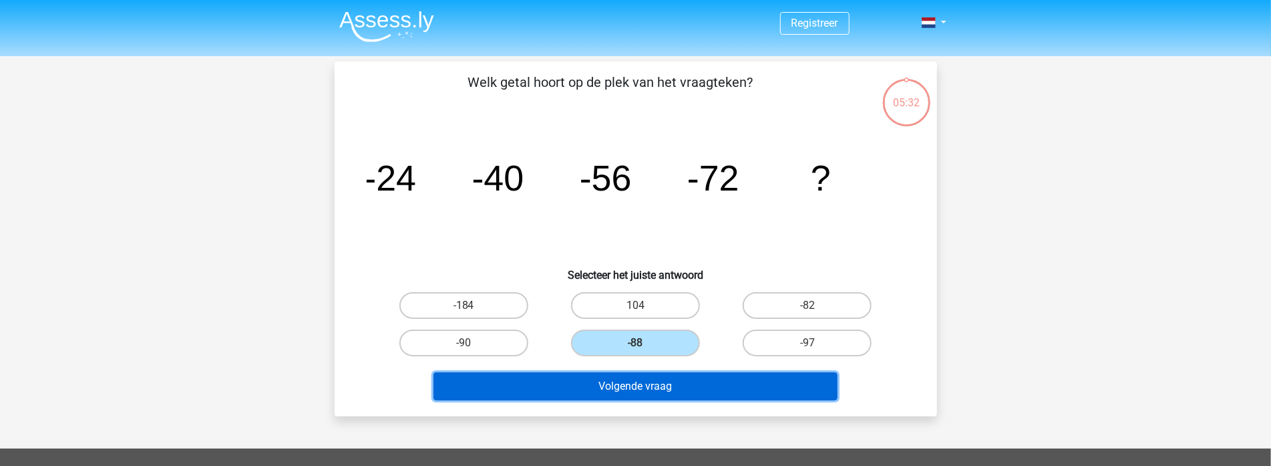
click at [689, 389] on button "Volgende vraag" at bounding box center [636, 386] width 404 height 28
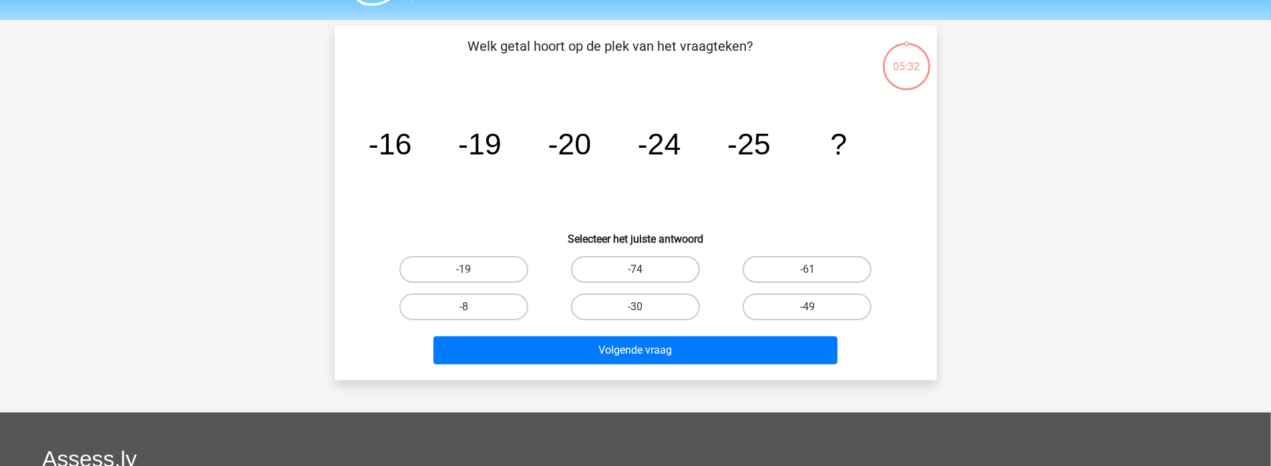
scroll to position [61, 0]
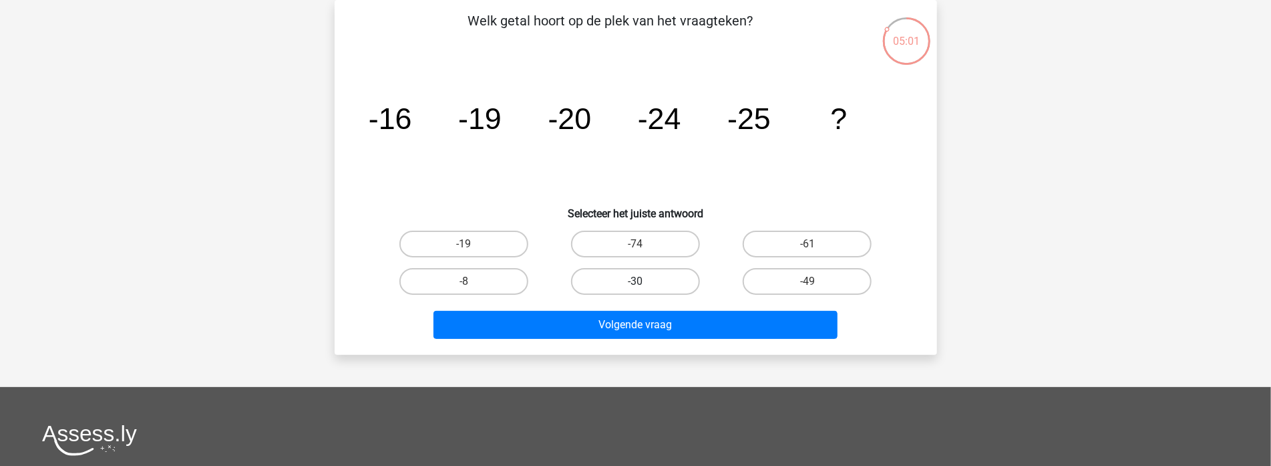
click at [649, 281] on label "-30" at bounding box center [635, 281] width 129 height 27
click at [644, 281] on input "-30" at bounding box center [639, 285] width 9 height 9
radio input "true"
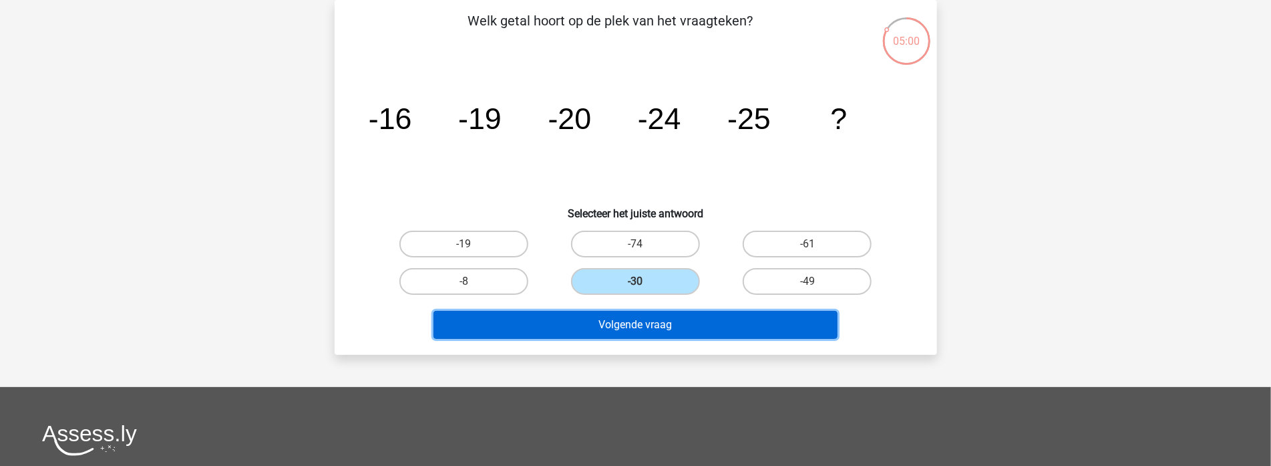
click at [679, 331] on button "Volgende vraag" at bounding box center [636, 325] width 404 height 28
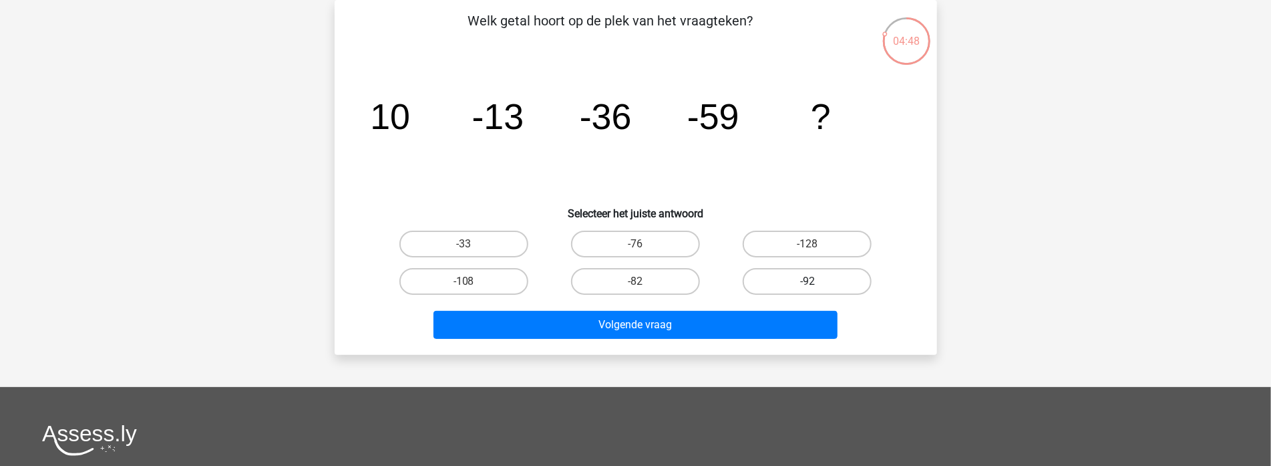
click at [808, 275] on label "-92" at bounding box center [807, 281] width 129 height 27
click at [808, 281] on input "-92" at bounding box center [812, 285] width 9 height 9
radio input "true"
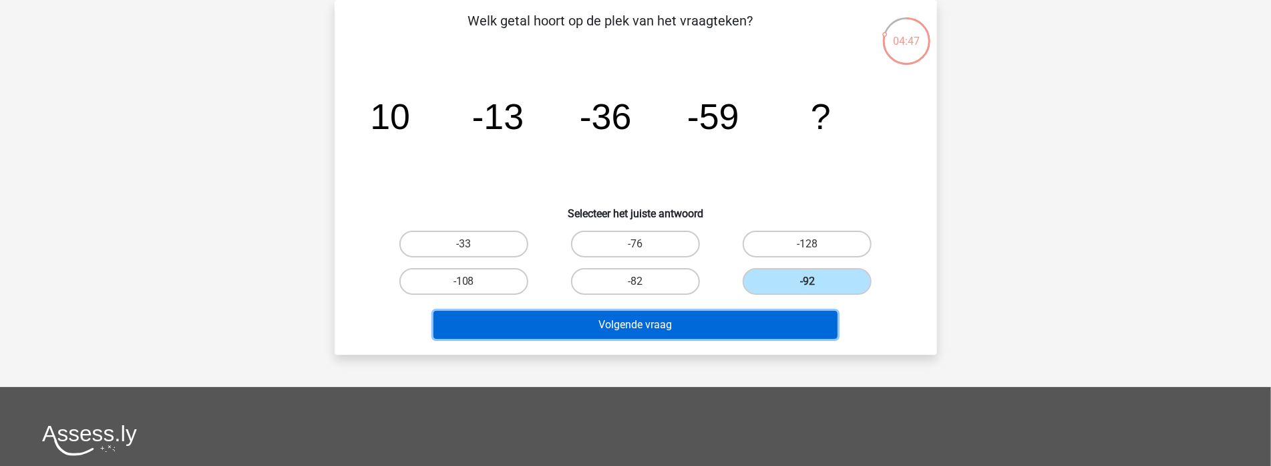
click at [786, 325] on button "Volgende vraag" at bounding box center [636, 325] width 404 height 28
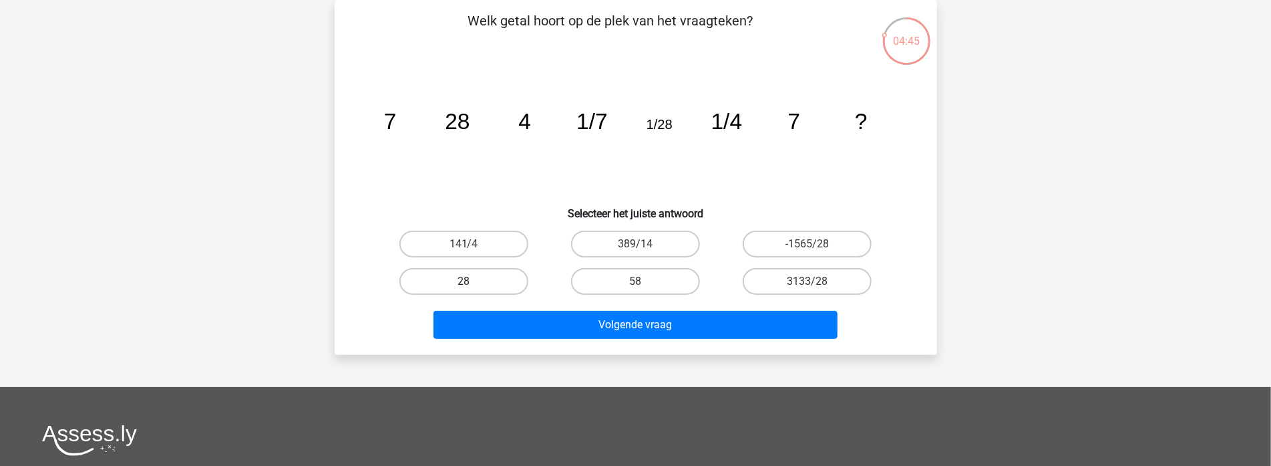
click at [476, 286] on label "28" at bounding box center [463, 281] width 129 height 27
click at [472, 286] on input "28" at bounding box center [468, 285] width 9 height 9
radio input "true"
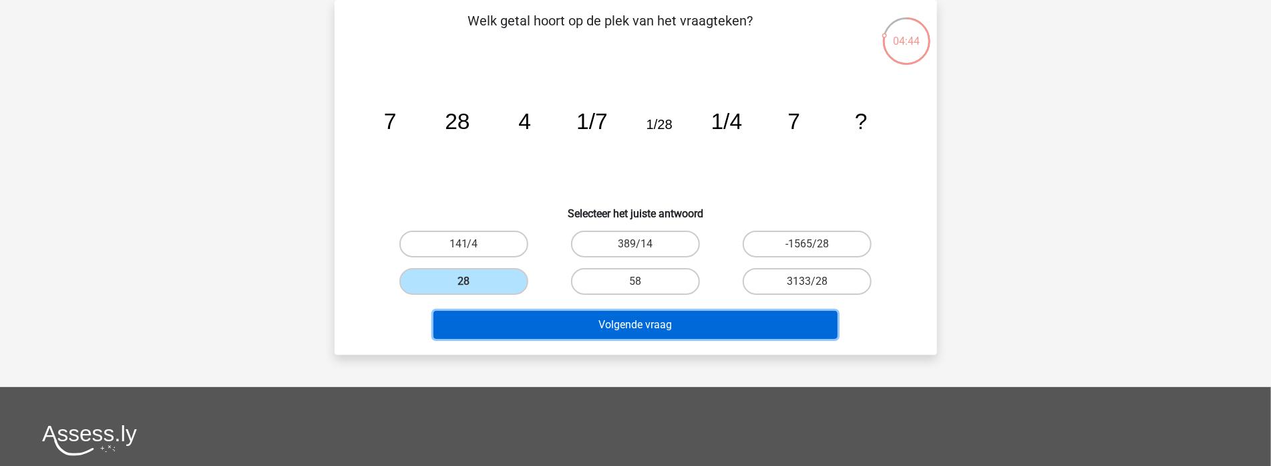
click at [593, 323] on button "Volgende vraag" at bounding box center [636, 325] width 404 height 28
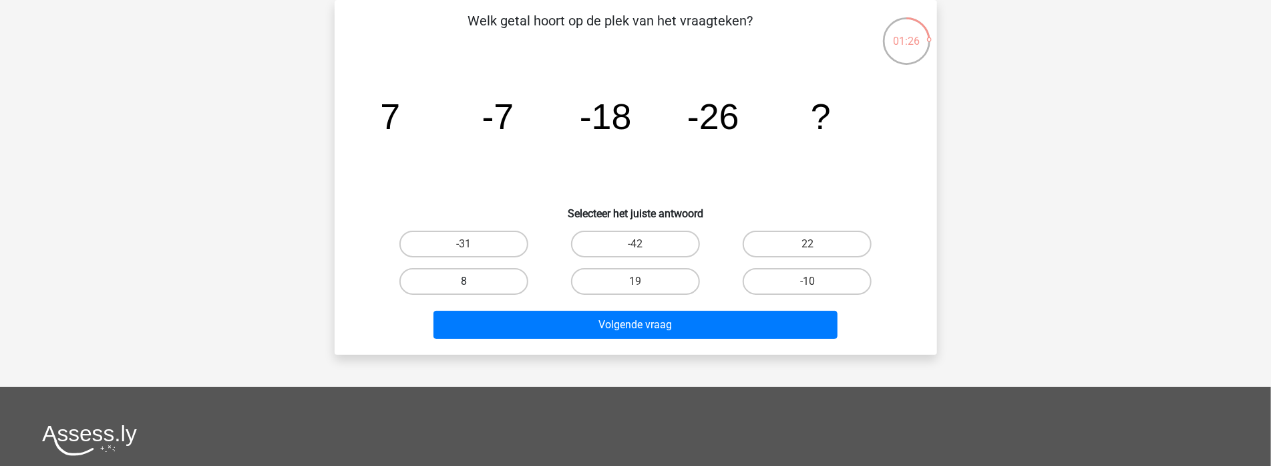
click at [448, 279] on label "8" at bounding box center [463, 281] width 129 height 27
click at [464, 281] on input "8" at bounding box center [468, 285] width 9 height 9
radio input "true"
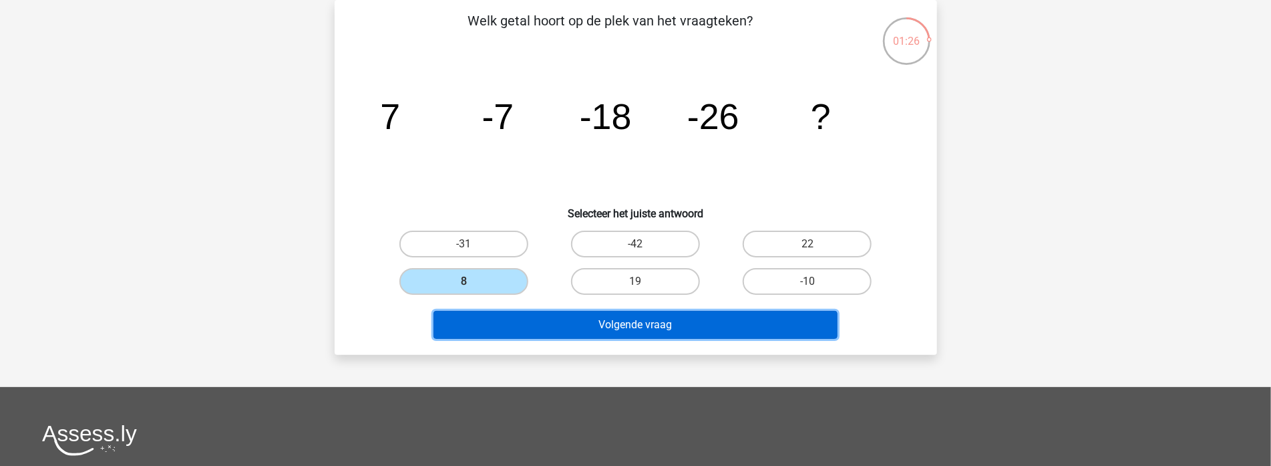
click at [579, 315] on button "Volgende vraag" at bounding box center [636, 325] width 404 height 28
